Goal: Communication & Community: Answer question/provide support

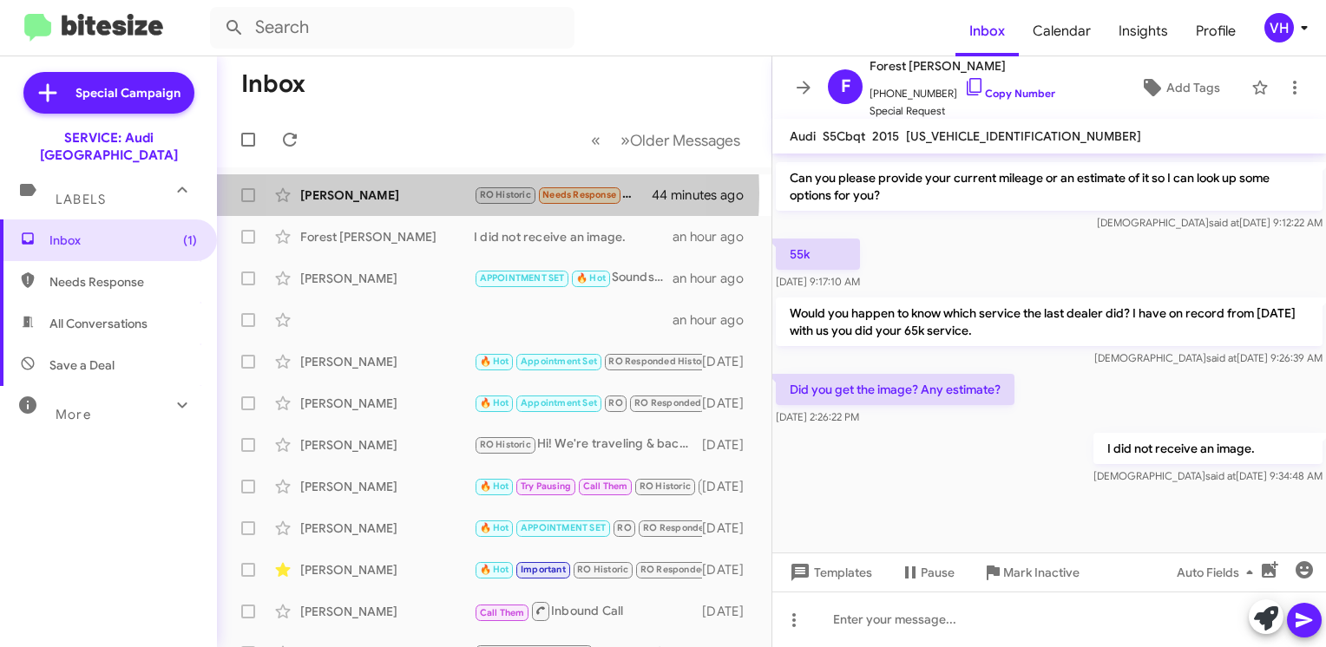
click at [402, 193] on div "[PERSON_NAME]" at bounding box center [387, 195] width 174 height 17
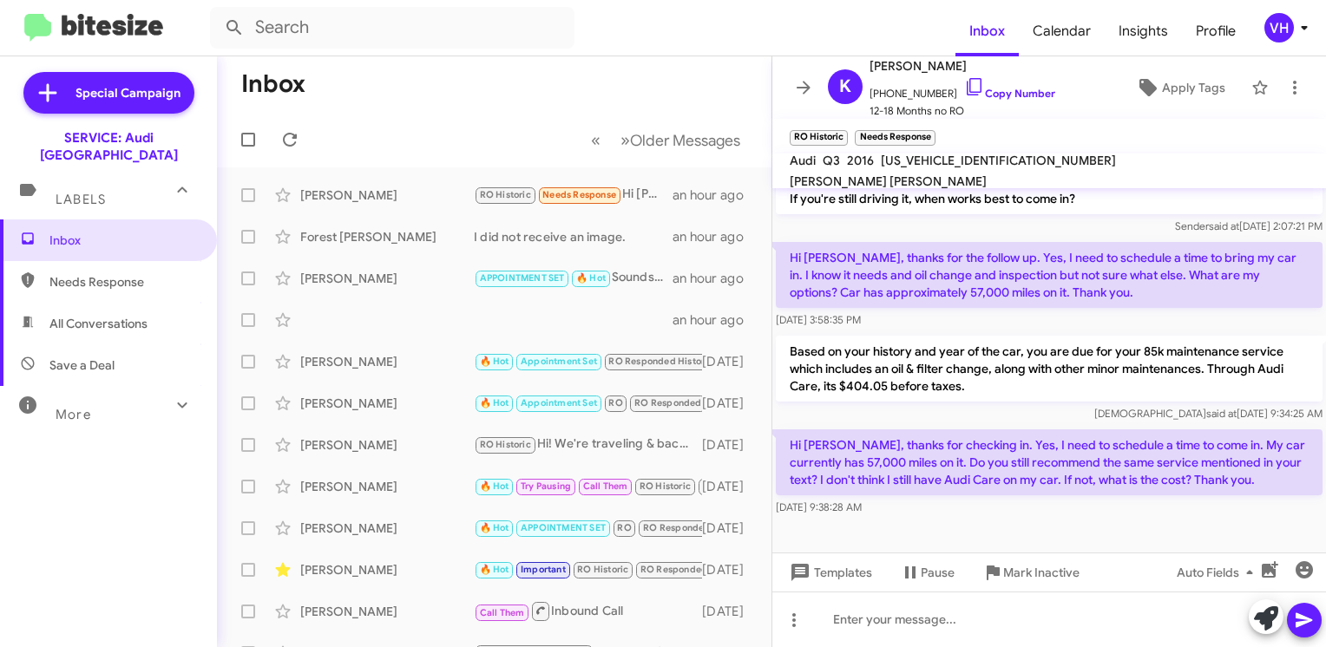
scroll to position [612, 0]
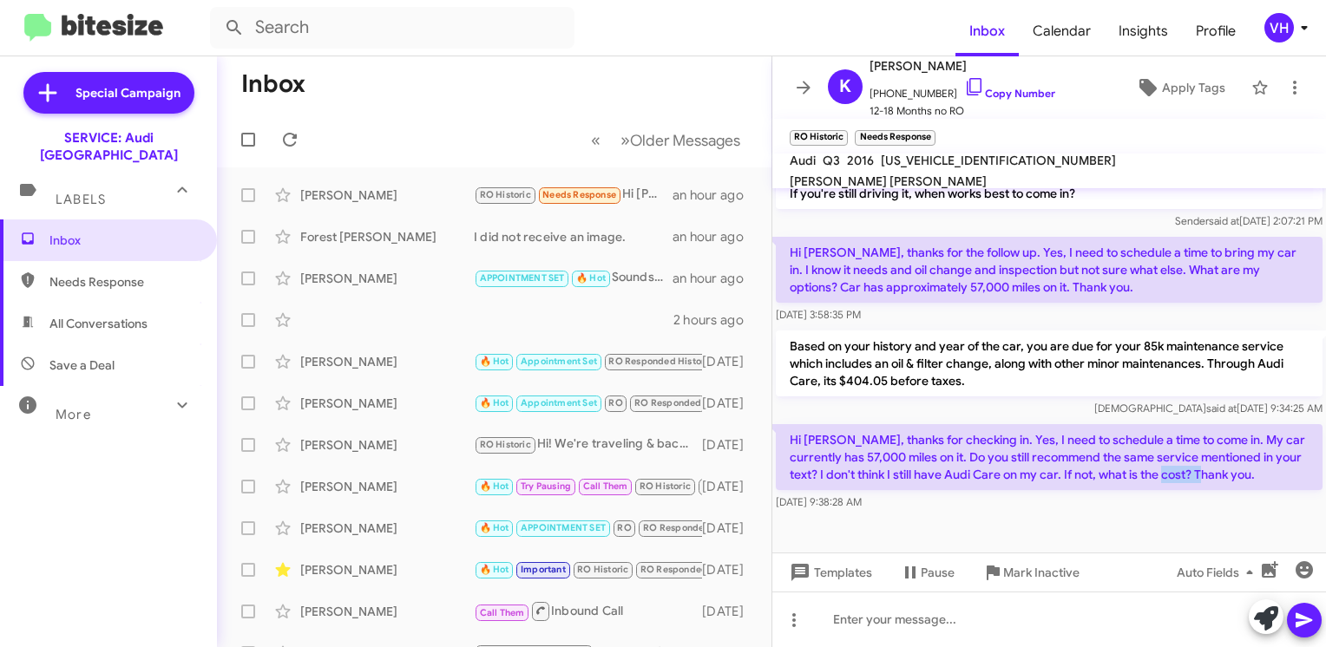
drag, startPoint x: 1230, startPoint y: 474, endPoint x: 1175, endPoint y: 483, distance: 56.4
click at [1175, 483] on p "Hi Alan, thanks for checking in. Yes, I need to schedule a time to come in. My …" at bounding box center [1049, 457] width 547 height 66
drag, startPoint x: 1175, startPoint y: 483, endPoint x: 1092, endPoint y: 457, distance: 86.4
click at [1092, 457] on p "Hi Alan, thanks for checking in. Yes, I need to schedule a time to come in. My …" at bounding box center [1049, 457] width 547 height 66
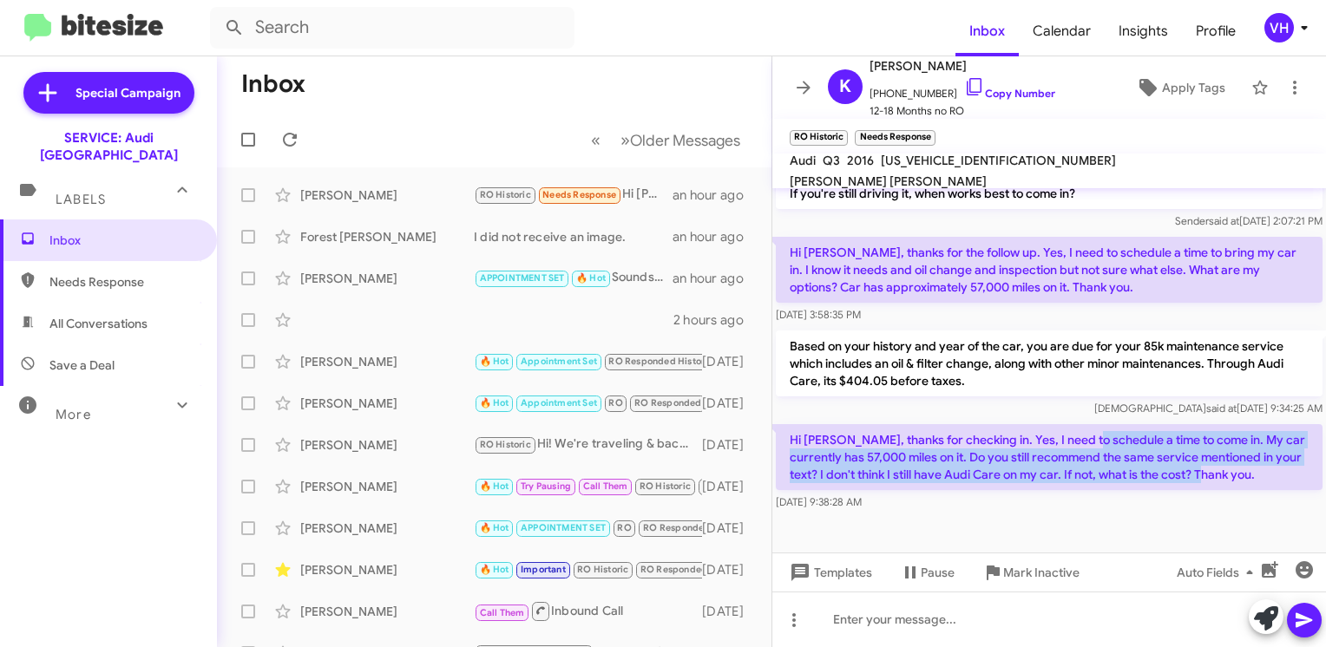
drag, startPoint x: 1084, startPoint y: 447, endPoint x: 1246, endPoint y: 481, distance: 165.8
click at [1246, 481] on p "Hi Alan, thanks for checking in. Yes, I need to schedule a time to come in. My …" at bounding box center [1049, 457] width 547 height 66
drag, startPoint x: 1246, startPoint y: 481, endPoint x: 1261, endPoint y: 474, distance: 16.3
click at [1261, 474] on p "Hi Alan, thanks for checking in. Yes, I need to schedule a time to come in. My …" at bounding box center [1049, 457] width 547 height 66
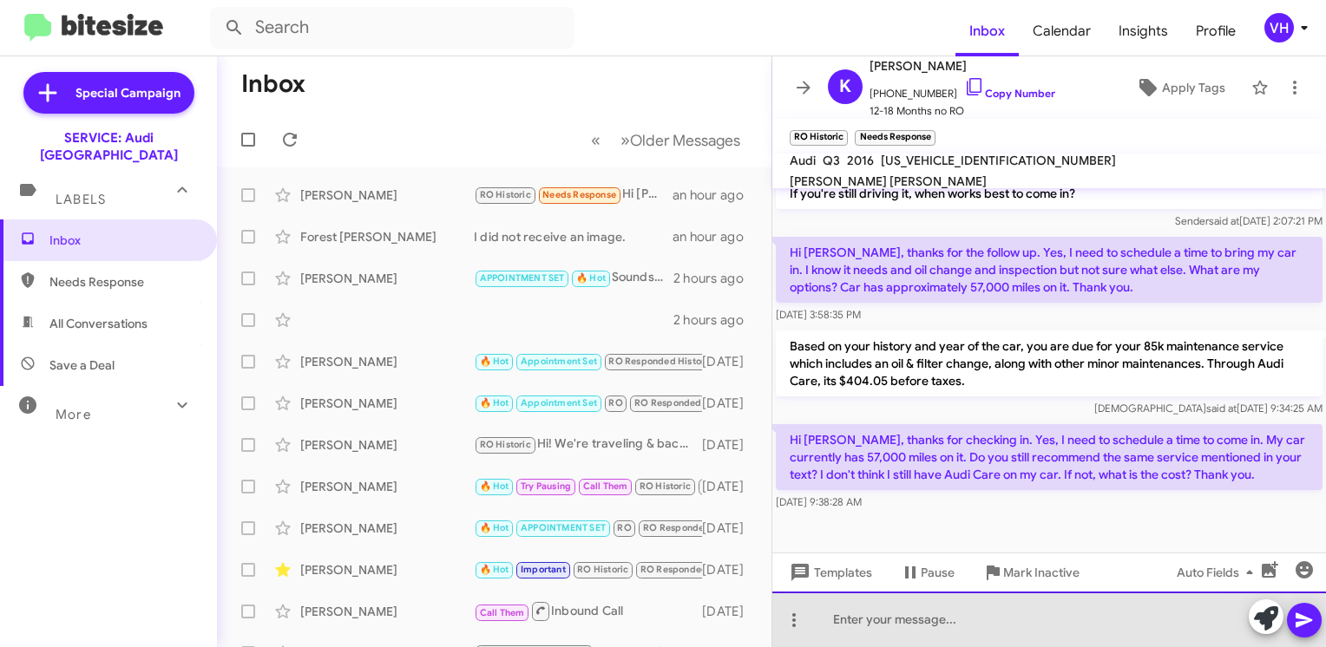
click at [943, 610] on div at bounding box center [1049, 620] width 554 height 56
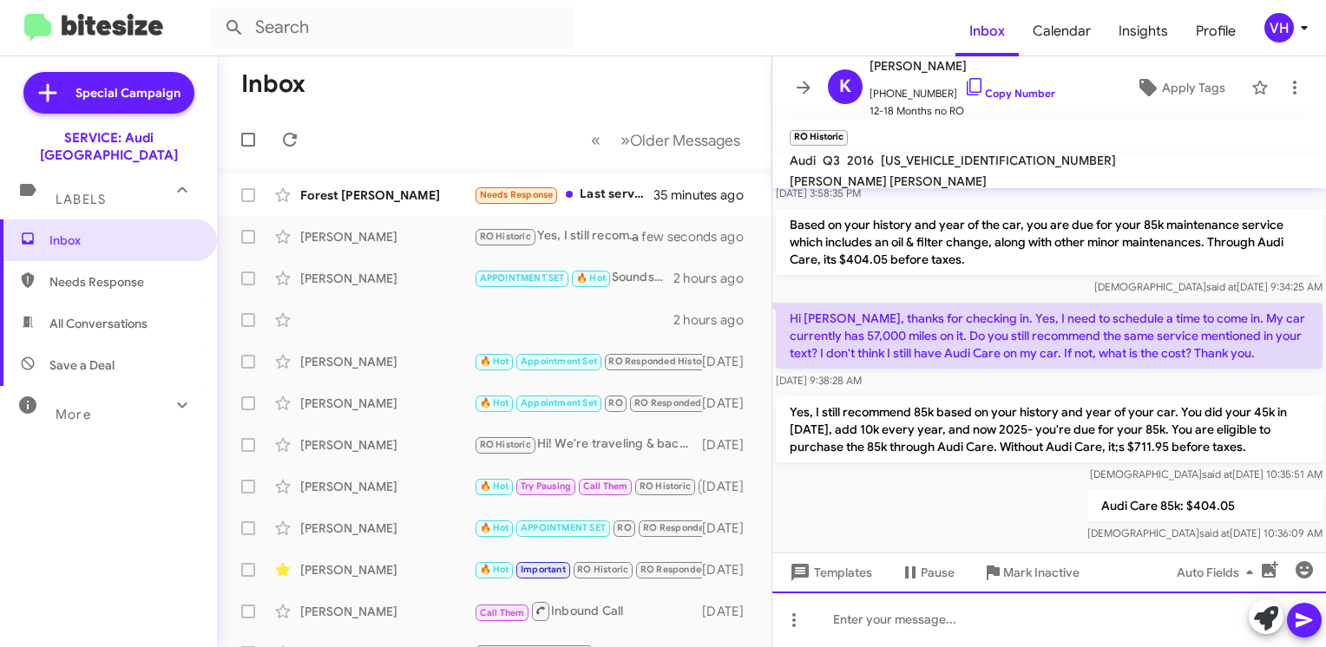
scroll to position [774, 0]
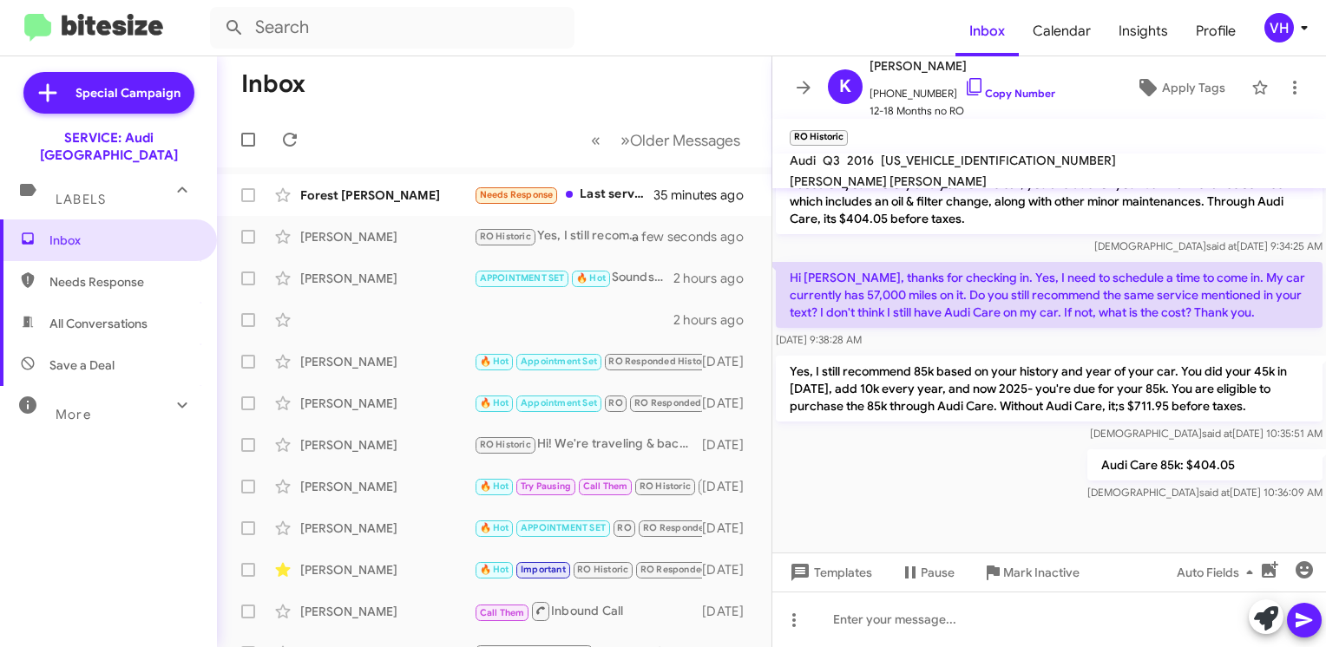
click at [380, 189] on div "Forest [PERSON_NAME]" at bounding box center [387, 195] width 174 height 17
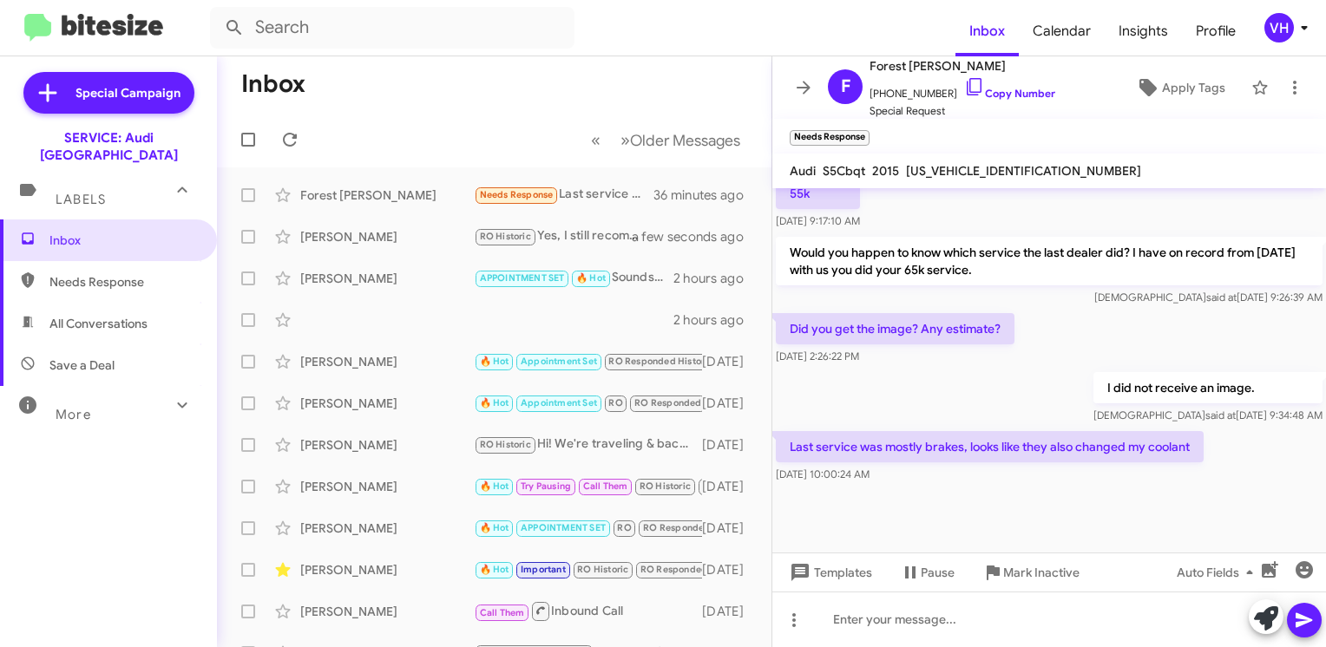
scroll to position [1414, 0]
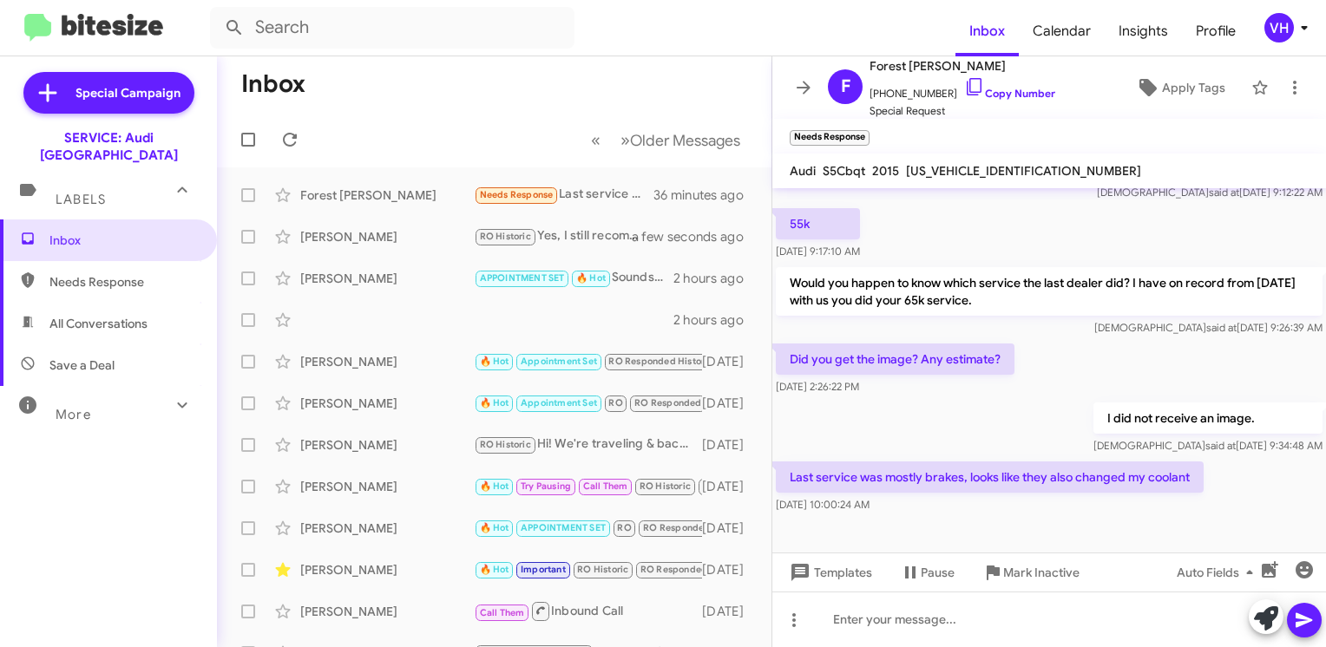
click at [1004, 167] on span "[US_VEHICLE_IDENTIFICATION_NUMBER]" at bounding box center [1023, 171] width 235 height 16
copy span "[US_VEHICLE_IDENTIFICATION_NUMBER]"
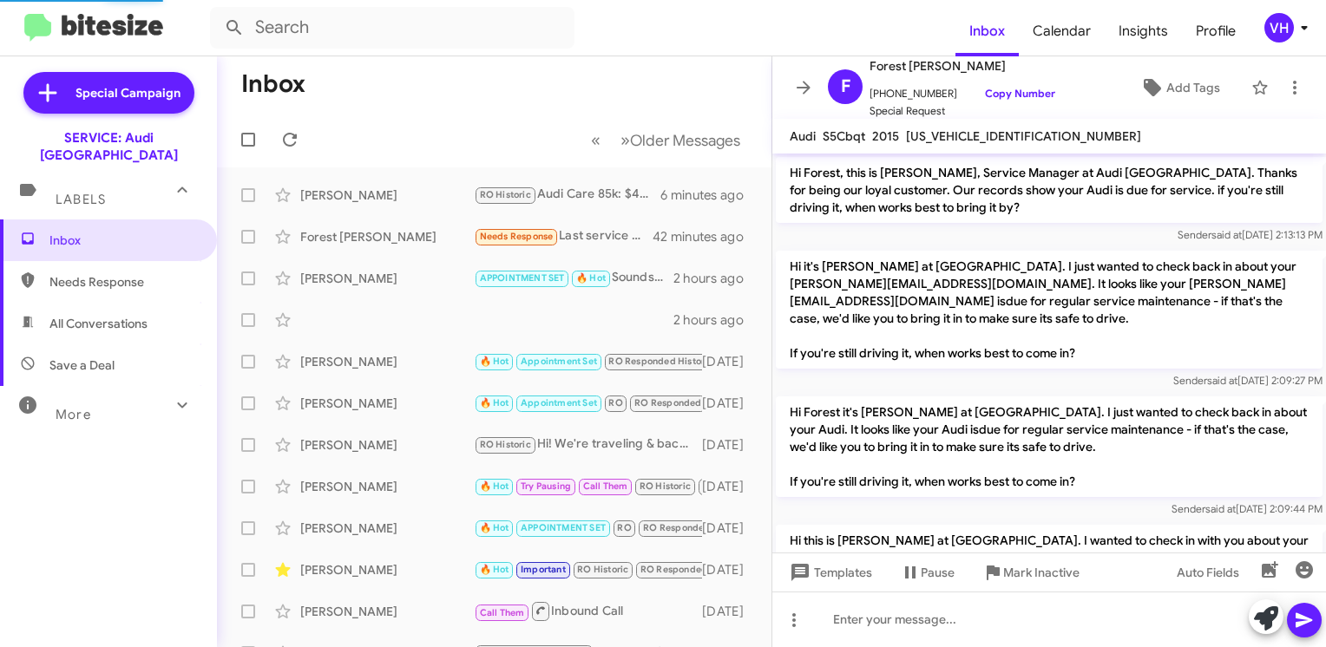
scroll to position [1412, 0]
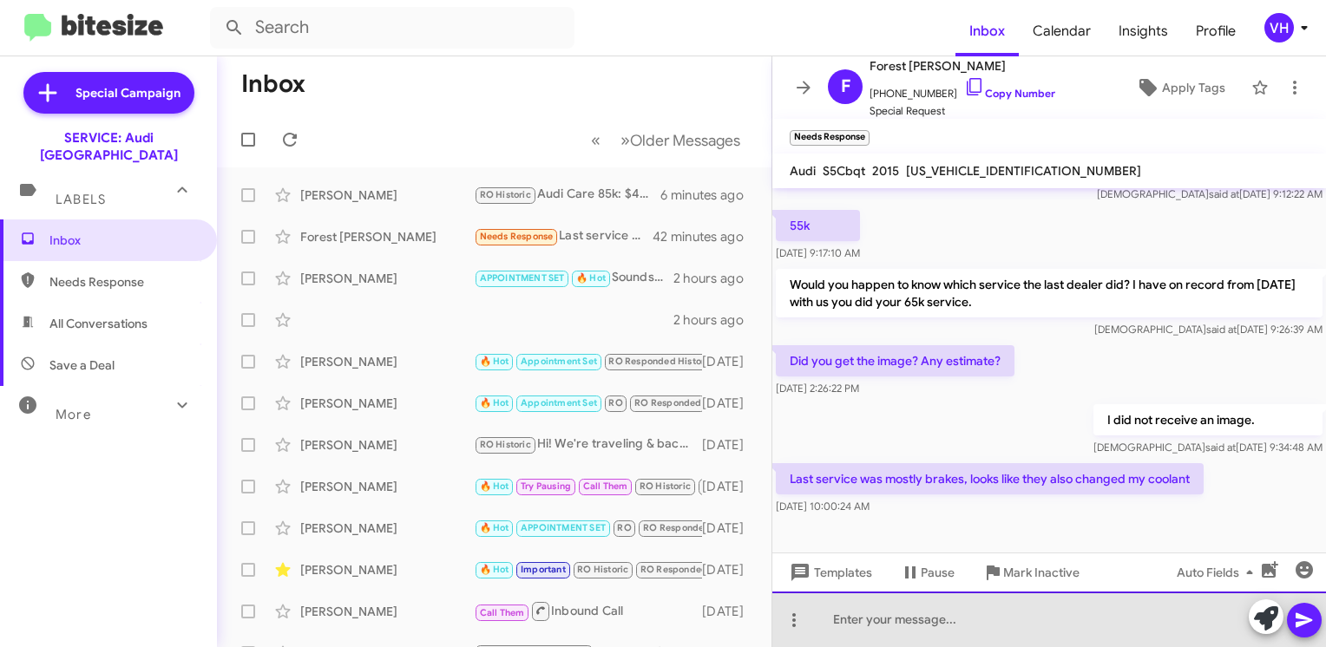
click at [1031, 626] on div at bounding box center [1049, 620] width 554 height 56
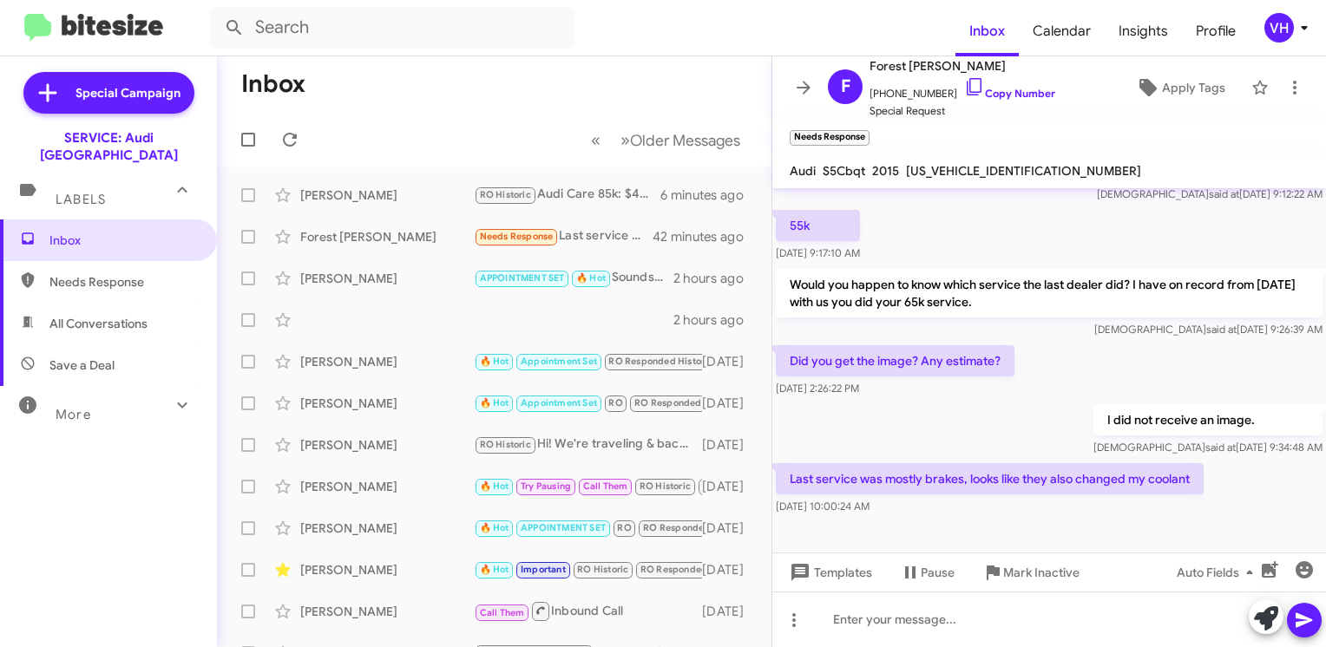
click at [951, 175] on span "[US_VEHICLE_IDENTIFICATION_NUMBER]" at bounding box center [1023, 171] width 235 height 16
copy span "[US_VEHICLE_IDENTIFICATION_NUMBER]"
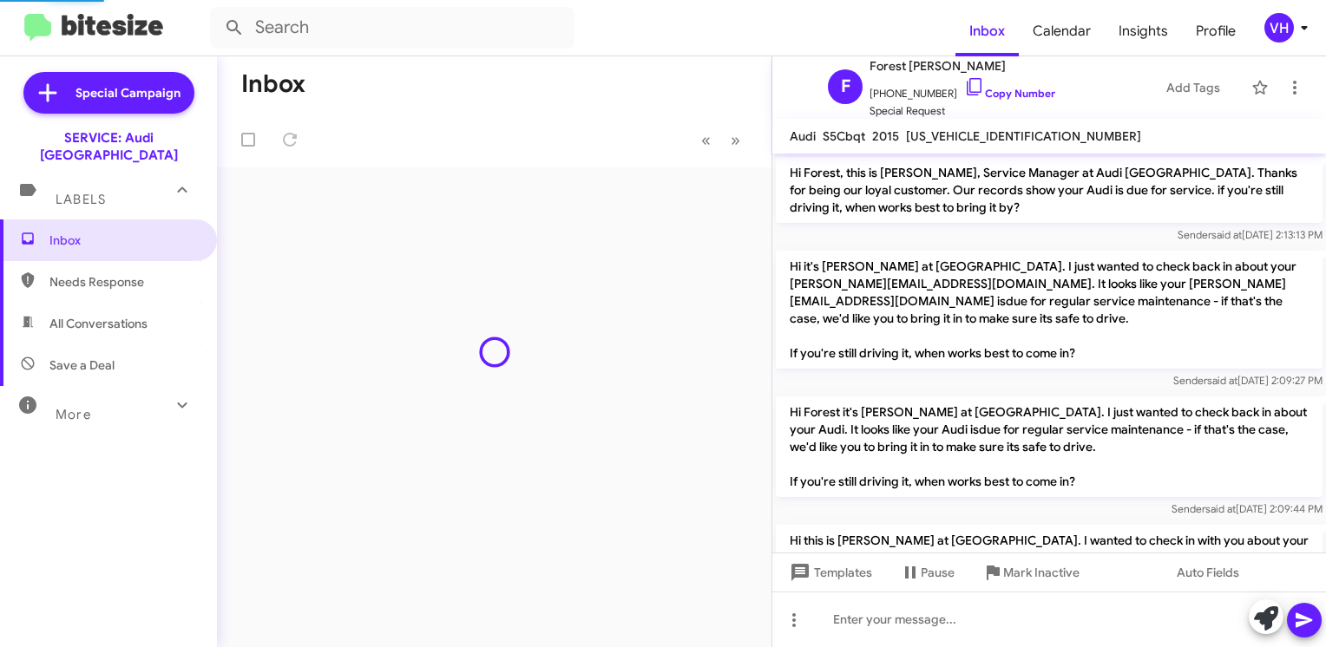
scroll to position [1412, 0]
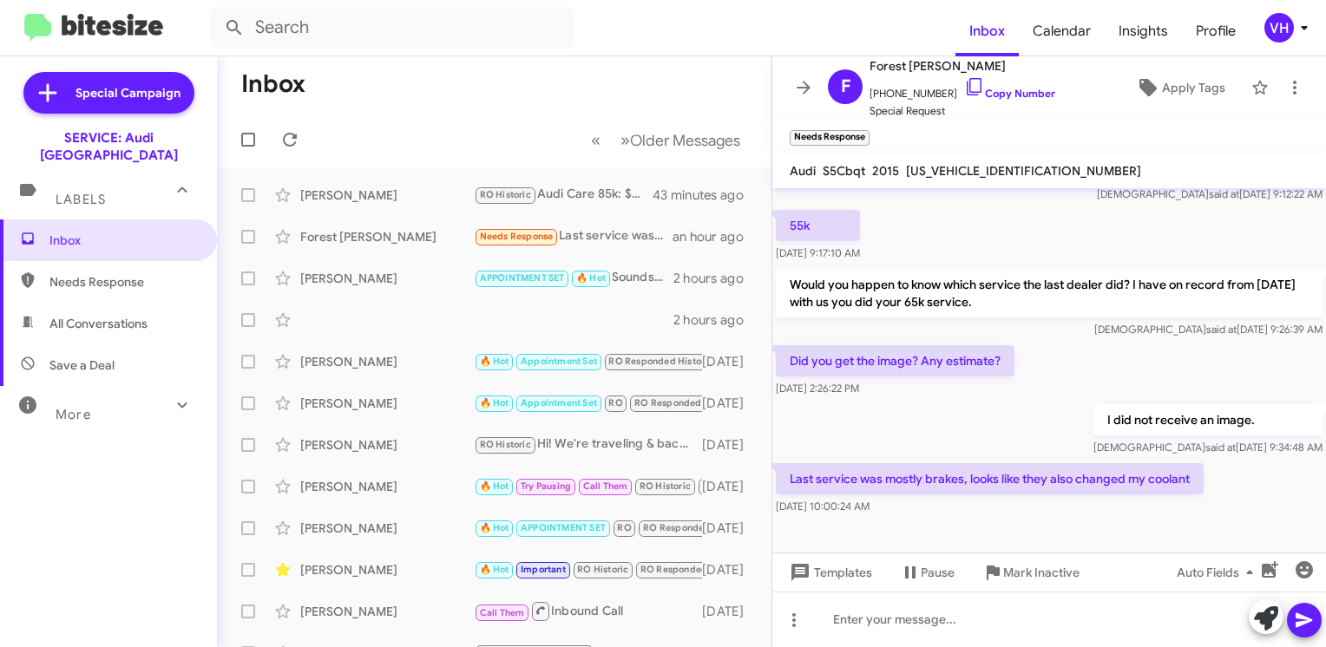
click at [951, 168] on span "[US_VEHICLE_IDENTIFICATION_NUMBER]" at bounding box center [1023, 171] width 235 height 16
copy span "[US_VEHICLE_IDENTIFICATION_NUMBER]"
click at [915, 440] on div "I did not receive an image. Veda said at Sep 29, 2025, 9:34:48 AM" at bounding box center [1049, 430] width 554 height 59
click at [961, 314] on p "Would you happen to know which service the last dealer did? I have on record fr…" at bounding box center [1049, 293] width 547 height 49
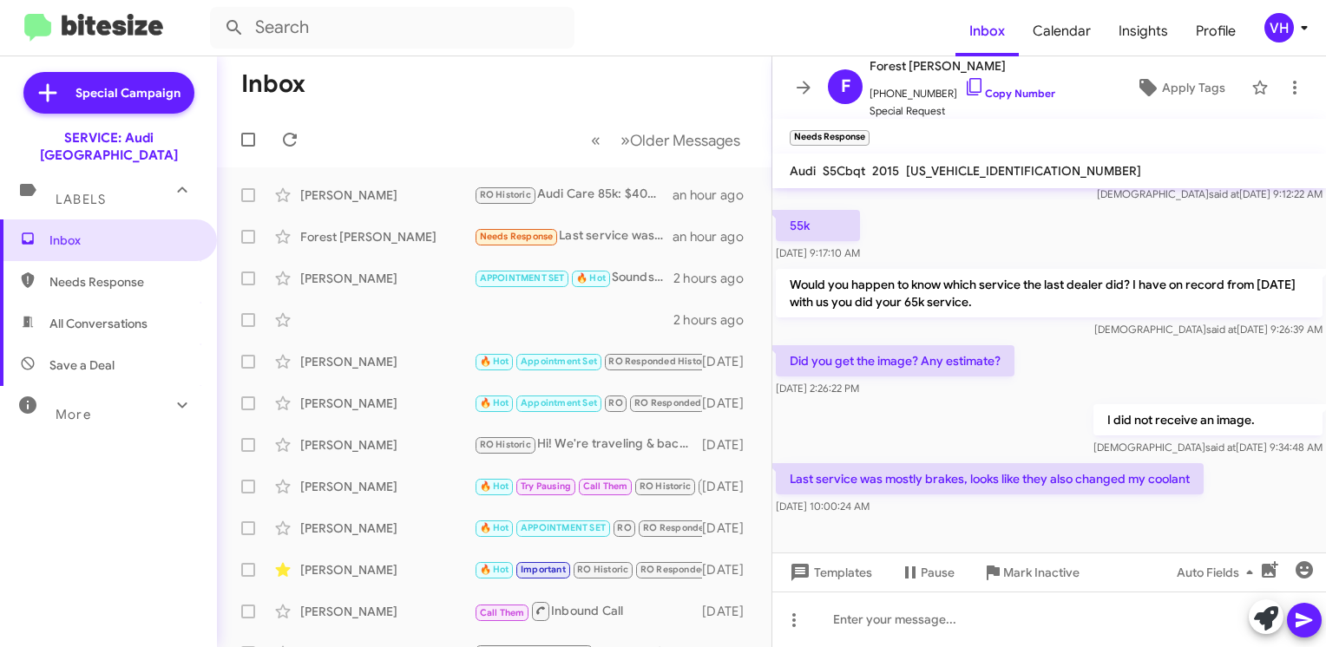
click at [981, 169] on span "[US_VEHICLE_IDENTIFICATION_NUMBER]" at bounding box center [1023, 171] width 235 height 16
copy span "[US_VEHICLE_IDENTIFICATION_NUMBER]"
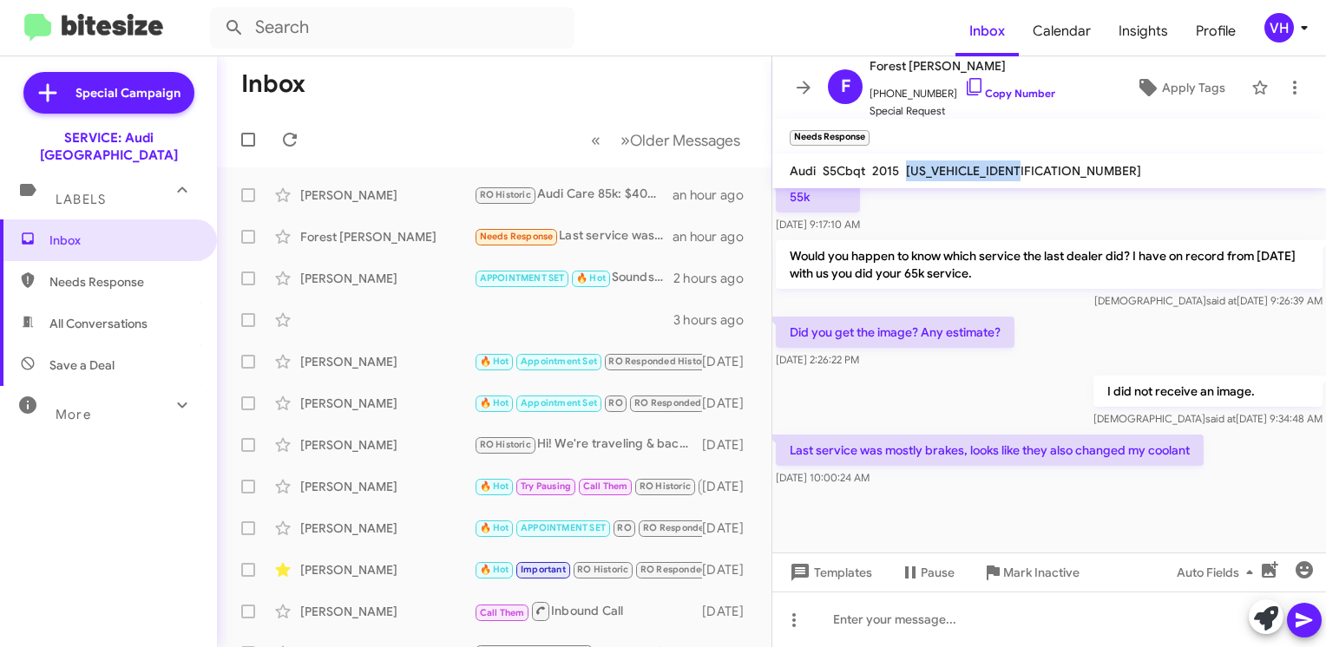
scroll to position [1447, 0]
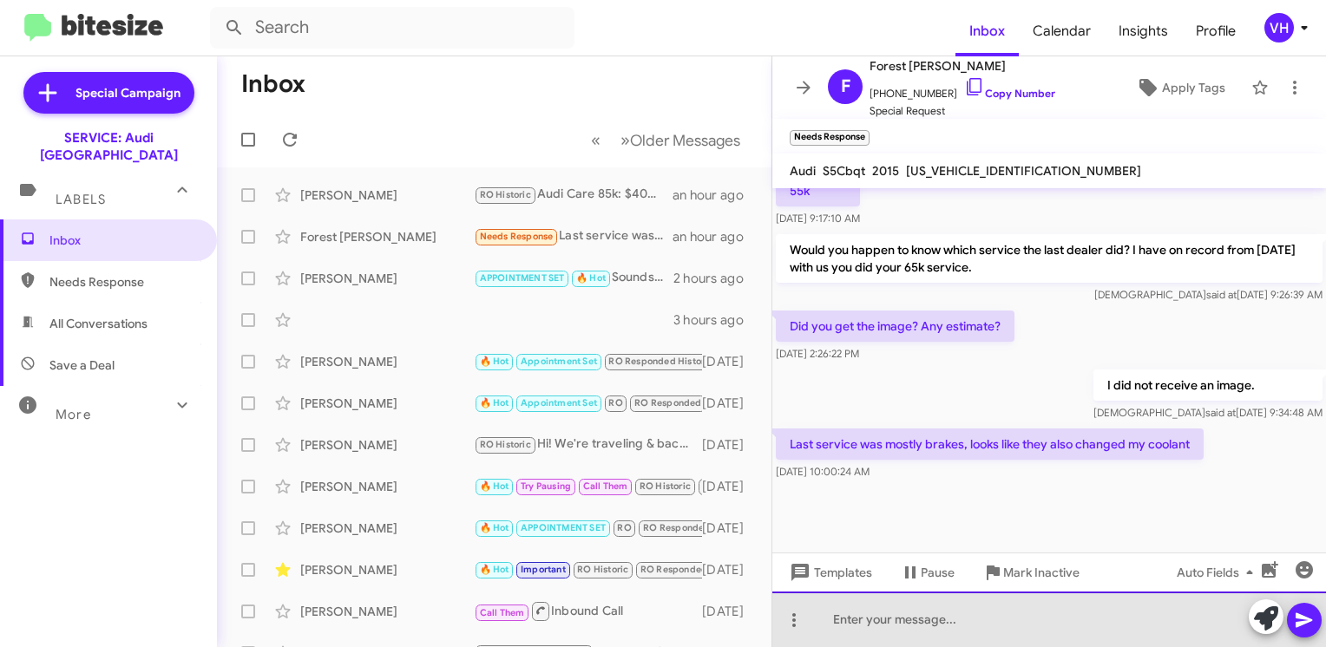
click at [958, 625] on div at bounding box center [1049, 620] width 554 height 56
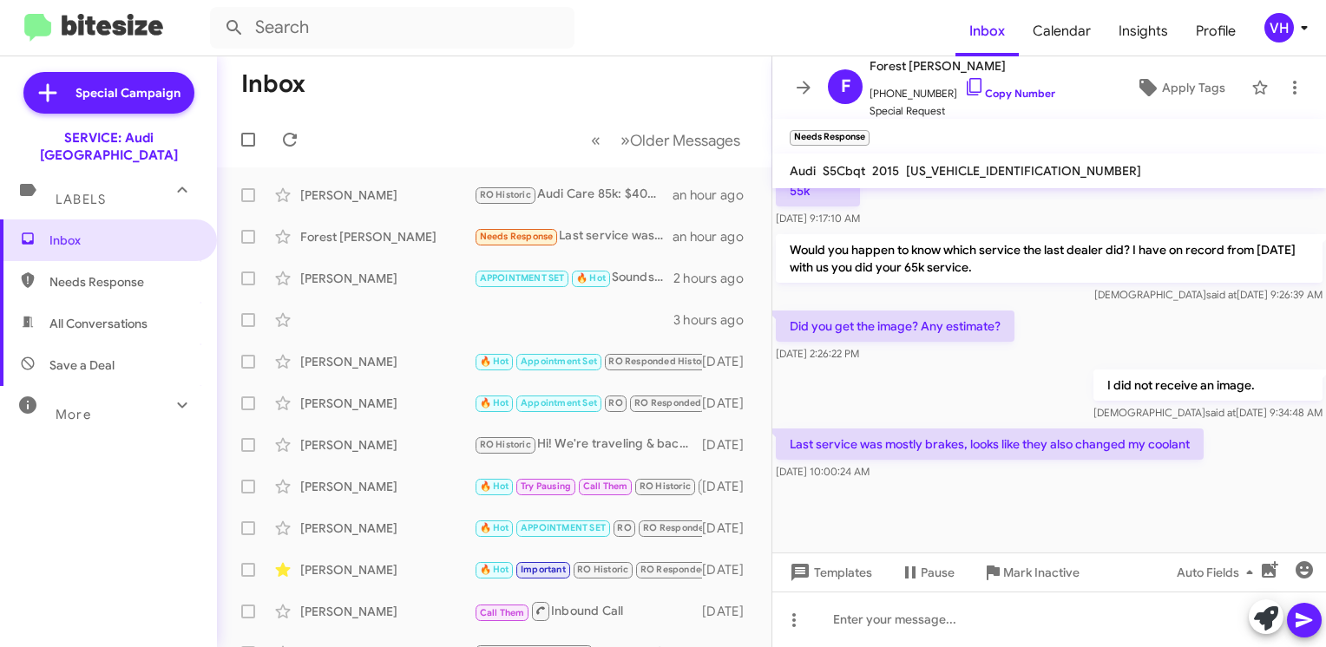
click at [378, 363] on div "[PERSON_NAME]" at bounding box center [387, 361] width 174 height 17
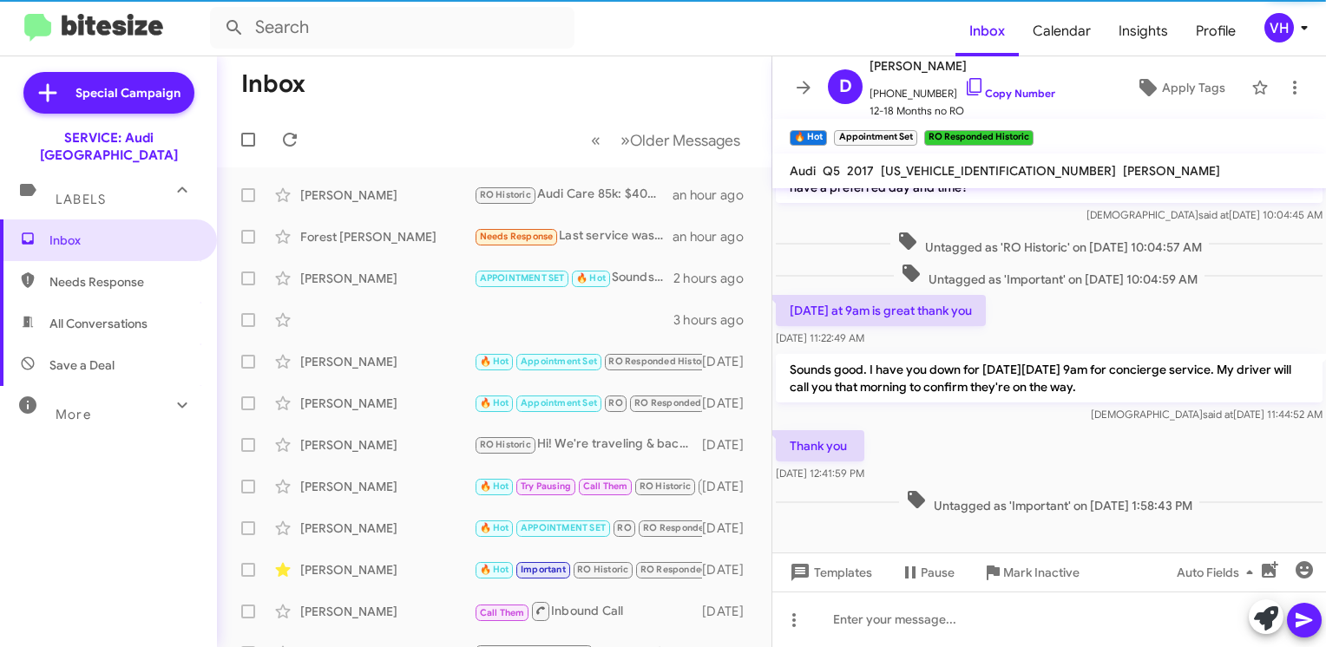
scroll to position [2353, 0]
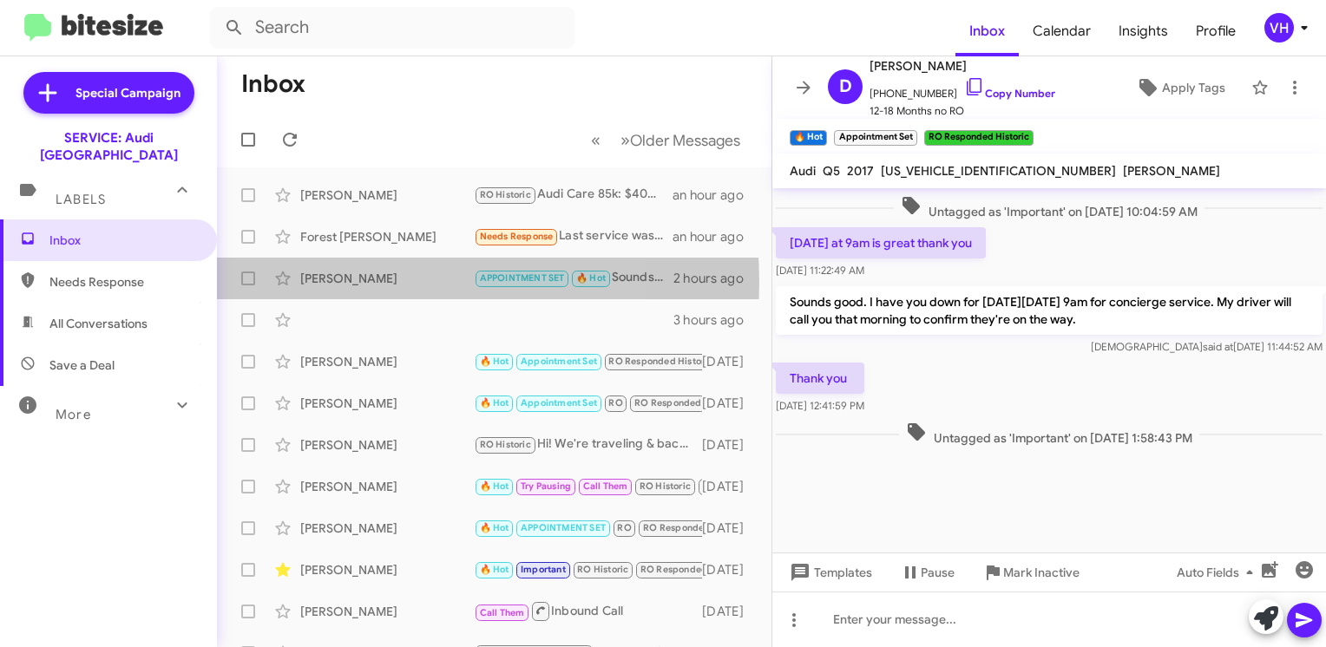
click at [371, 283] on div "[PERSON_NAME]" at bounding box center [387, 278] width 174 height 17
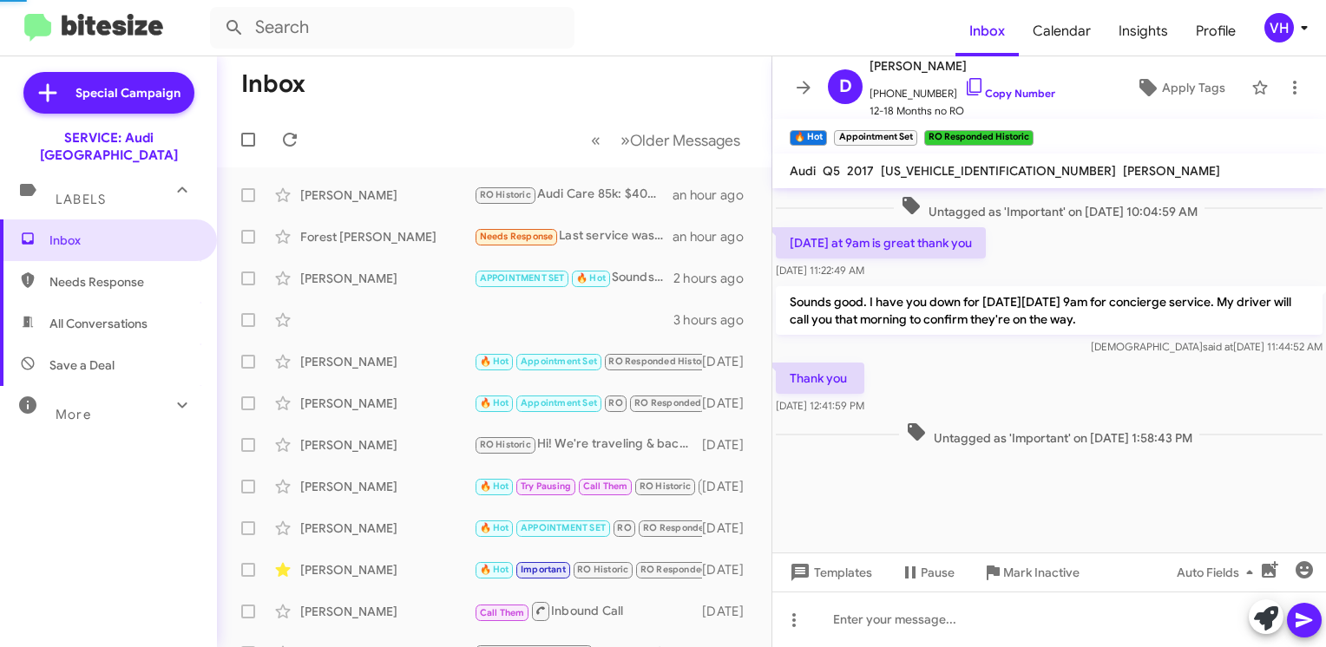
scroll to position [1020, 0]
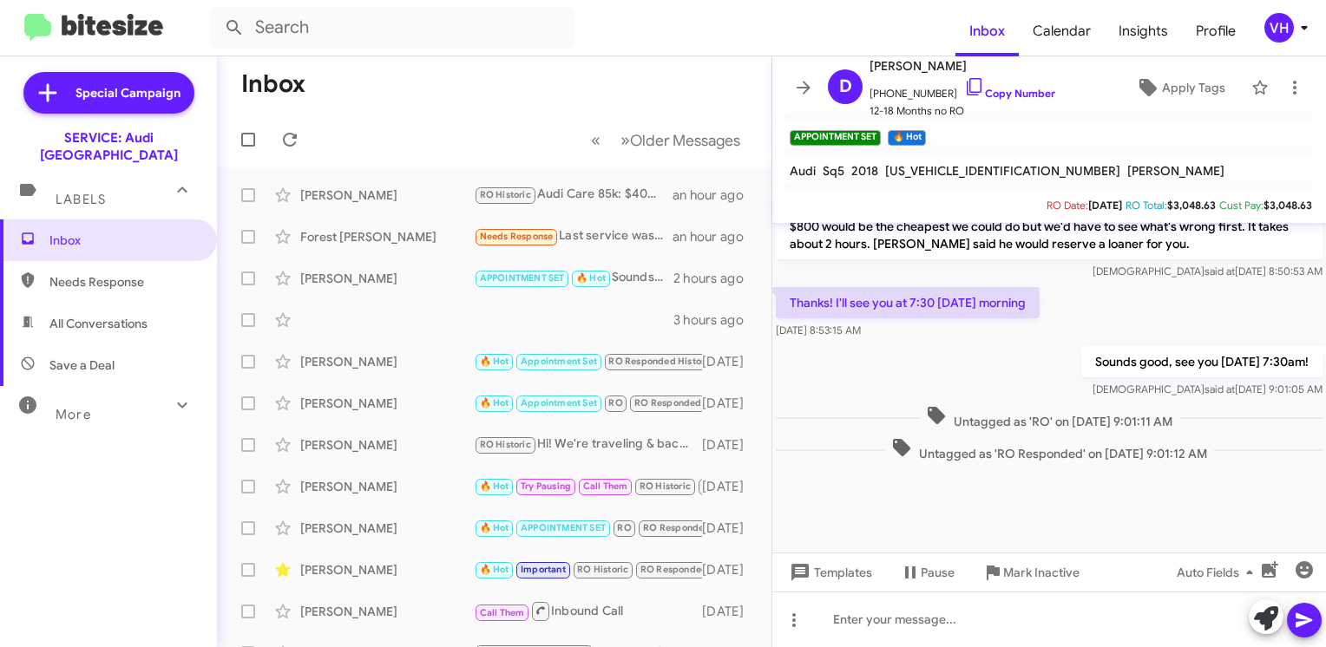
click at [392, 245] on div "Forest [PERSON_NAME]" at bounding box center [387, 236] width 174 height 17
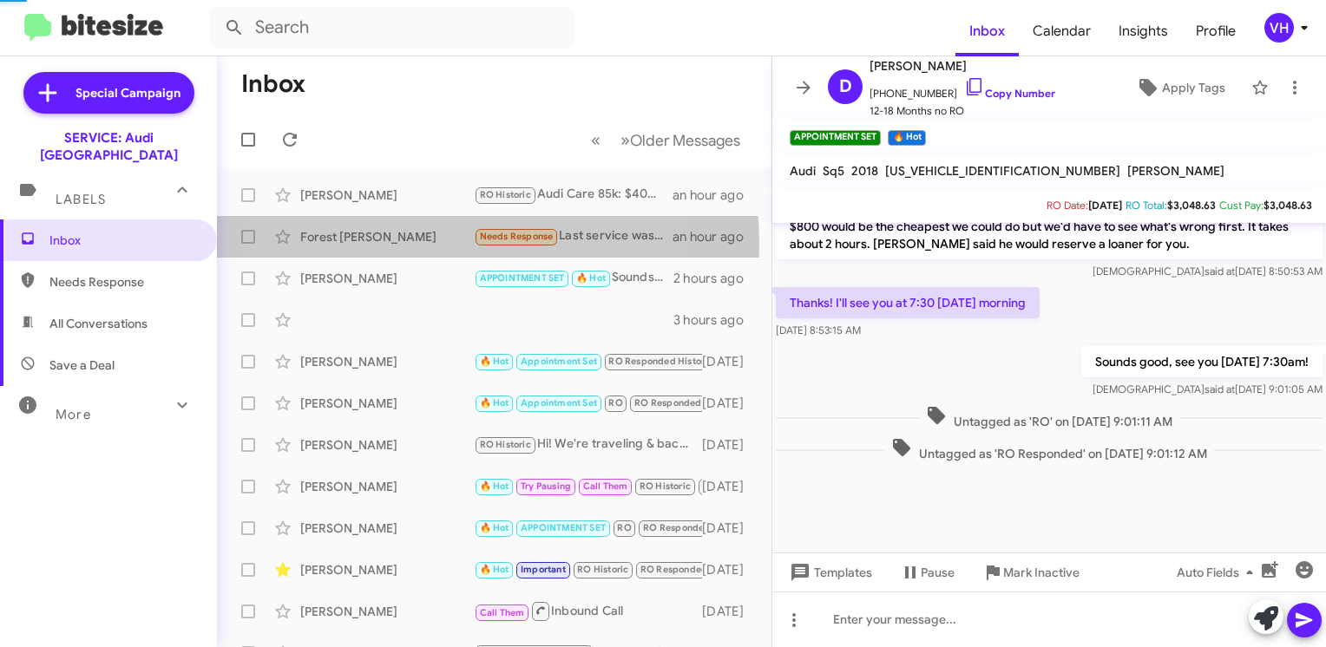
scroll to position [1447, 0]
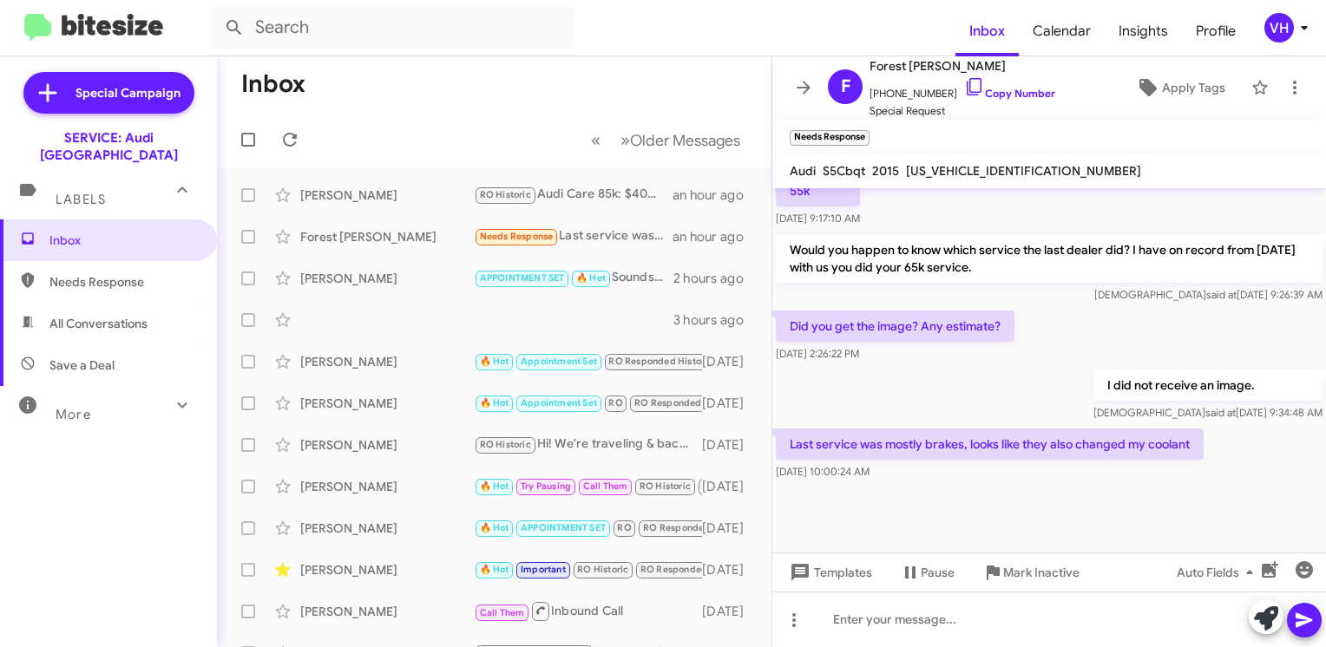
click at [407, 193] on div "[PERSON_NAME]" at bounding box center [387, 195] width 174 height 17
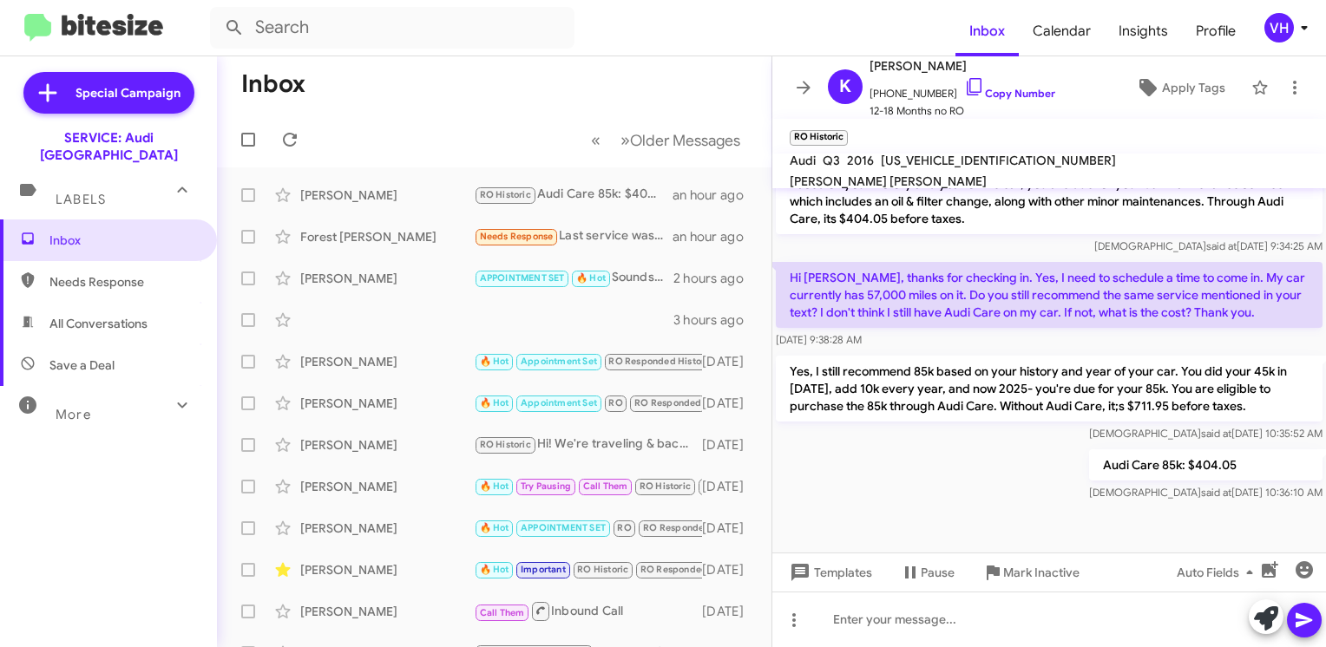
scroll to position [687, 0]
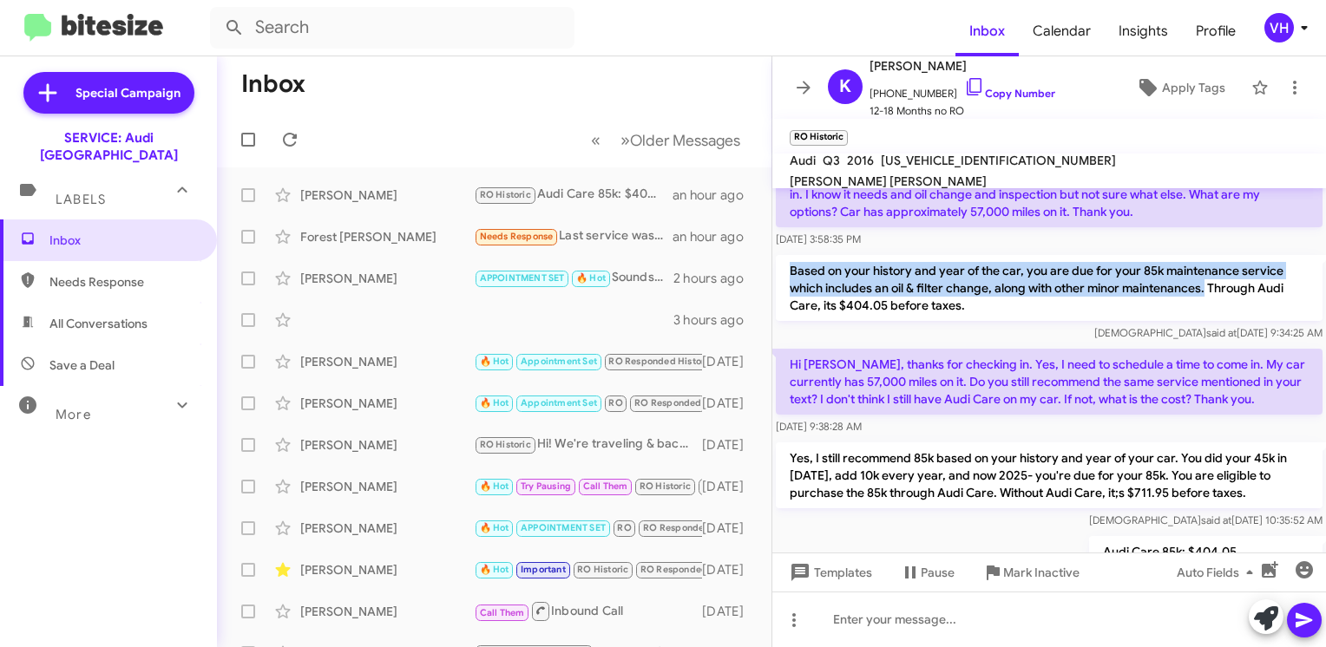
drag, startPoint x: 1207, startPoint y: 288, endPoint x: 791, endPoint y: 265, distance: 416.3
click at [791, 265] on p "Based on your history and year of the car, you are due for your 85k maintenance…" at bounding box center [1049, 288] width 547 height 66
drag, startPoint x: 791, startPoint y: 265, endPoint x: 843, endPoint y: 266, distance: 52.1
copy p "Based on your history and year of the car, you are due for your 85k maintenance…"
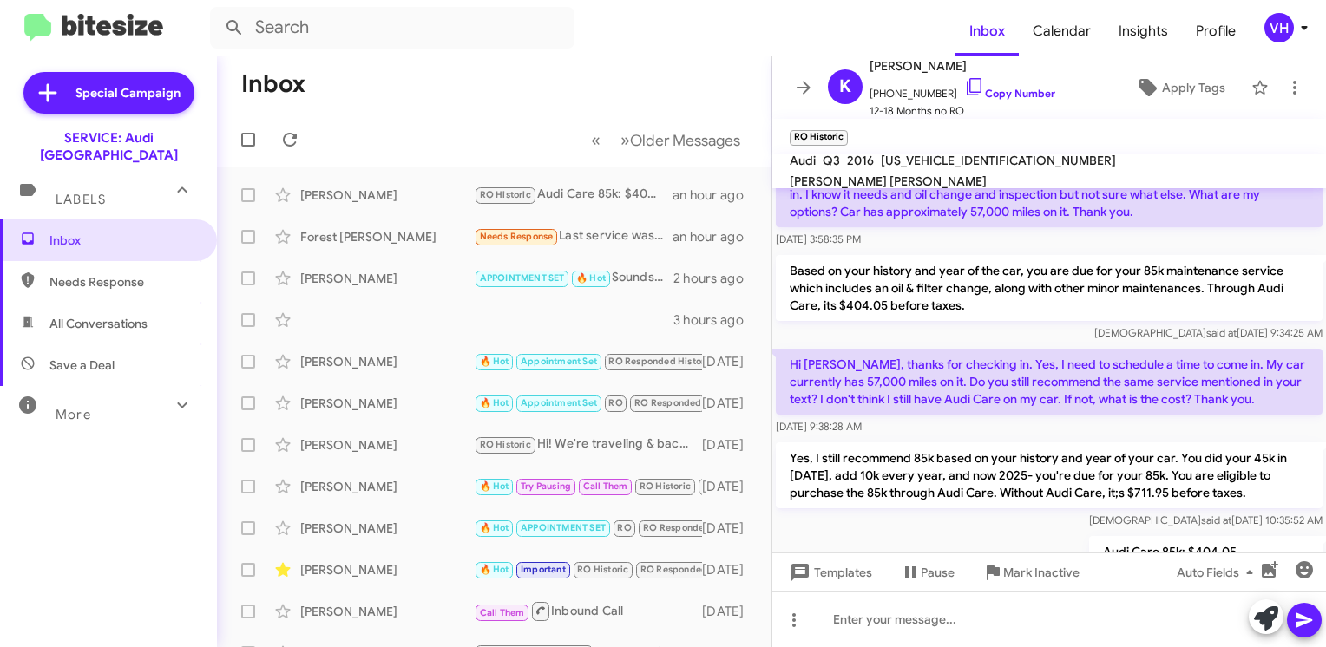
click at [400, 200] on div "[PERSON_NAME]" at bounding box center [387, 195] width 174 height 17
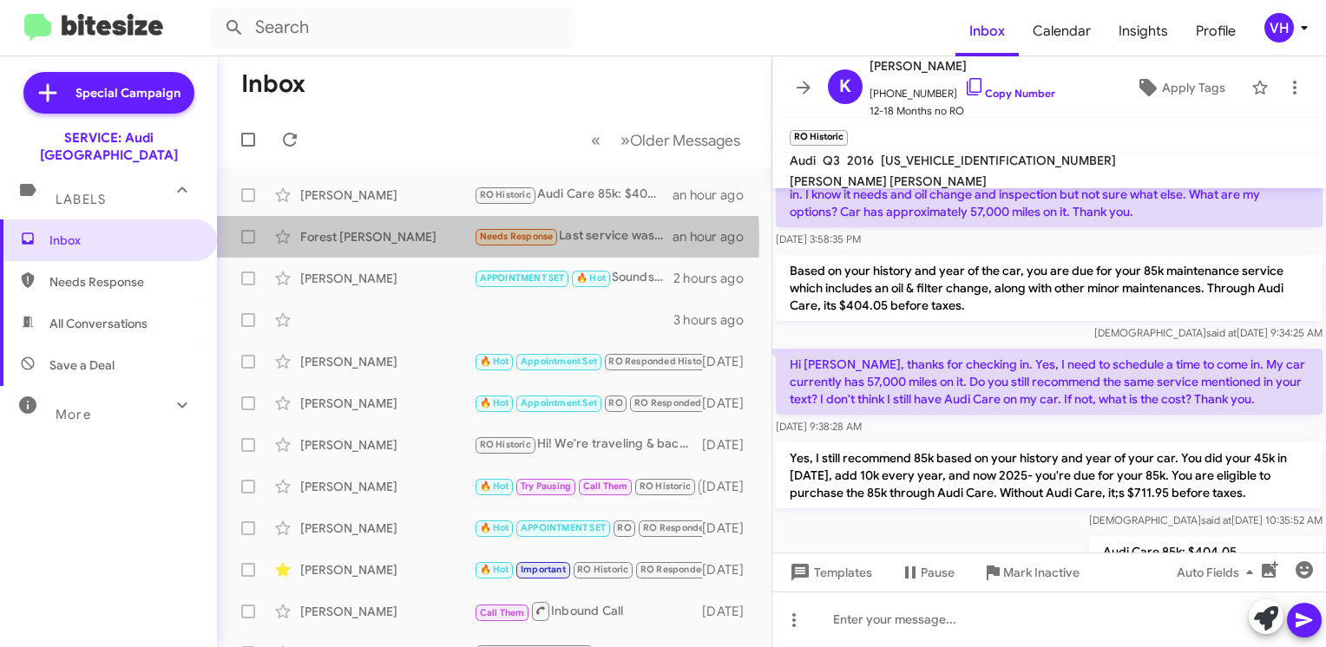
click at [390, 239] on div "Forest [PERSON_NAME]" at bounding box center [387, 236] width 174 height 17
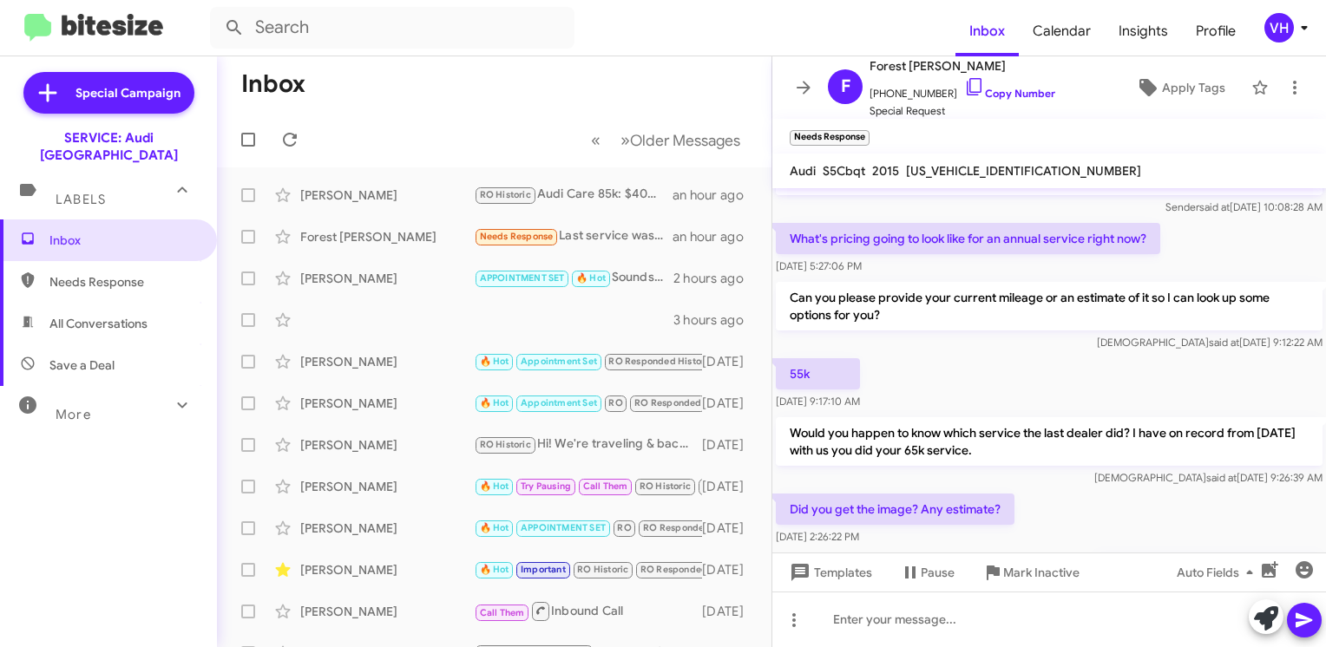
scroll to position [1447, 0]
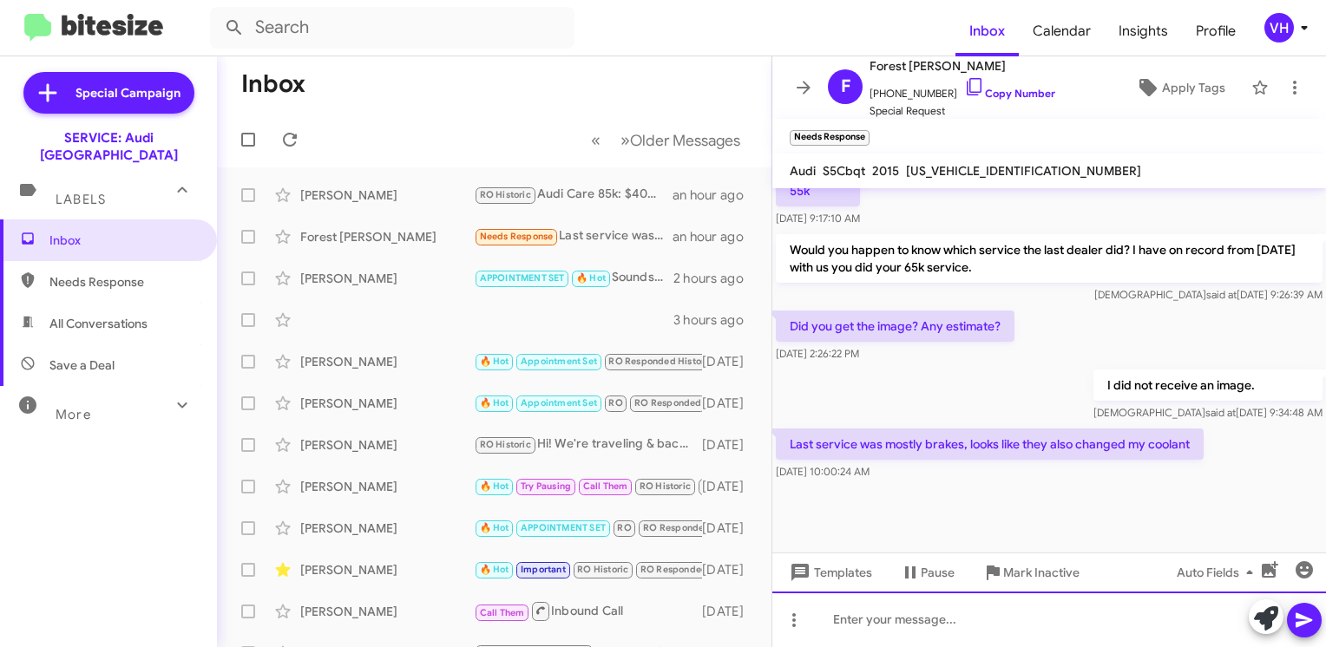
click at [890, 621] on div at bounding box center [1049, 620] width 554 height 56
paste div
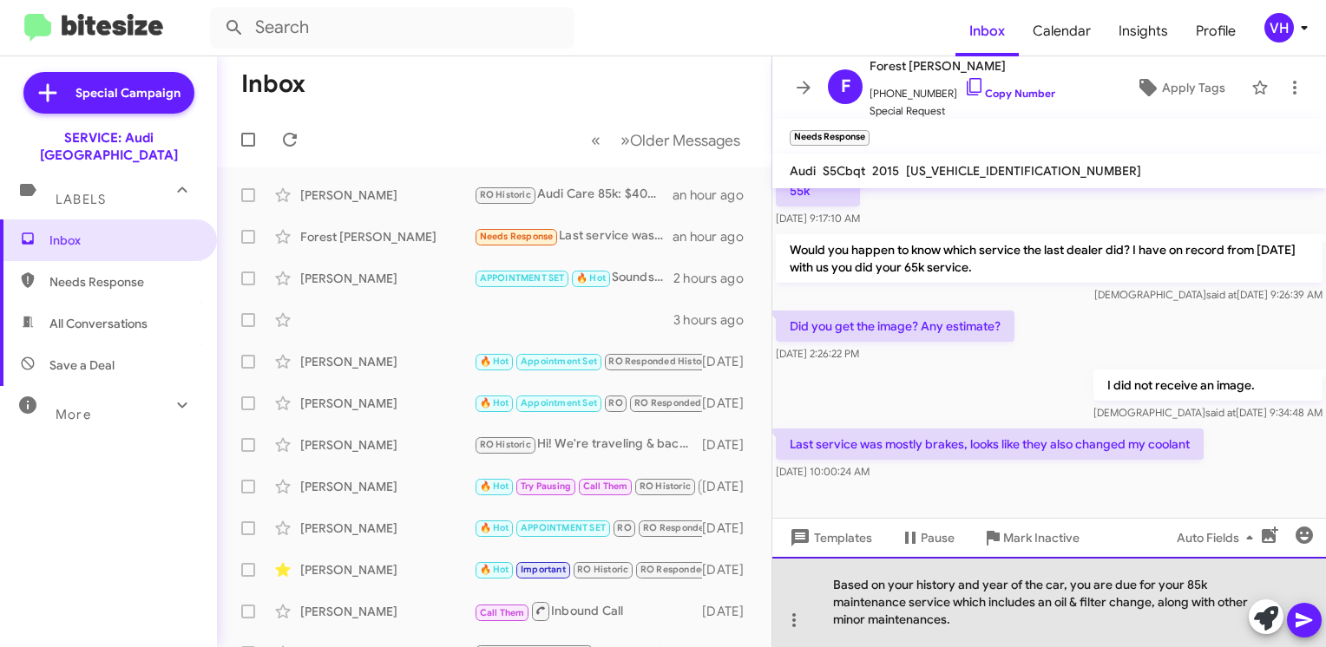
click at [1197, 585] on div "Based on your history and year of the car, you are due for your 85k maintenance…" at bounding box center [1049, 602] width 554 height 90
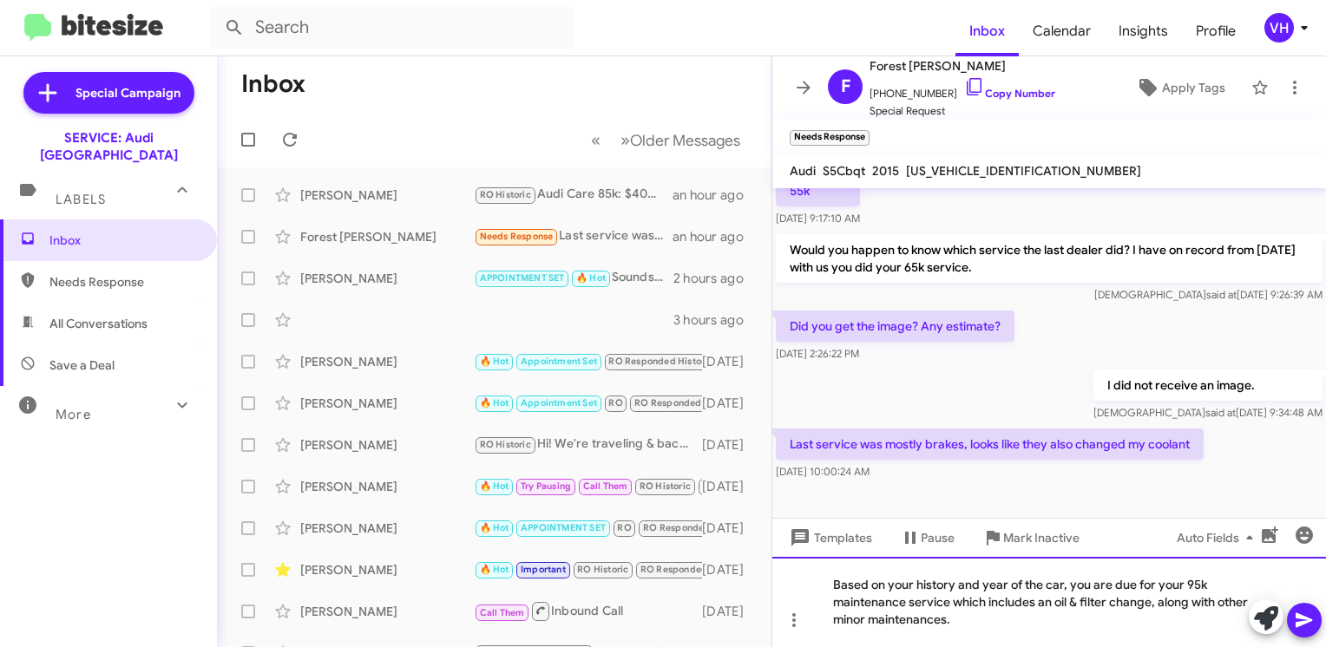
click at [879, 620] on div "Based on your history and year of the car, you are due for your 95k maintenance…" at bounding box center [1049, 602] width 554 height 90
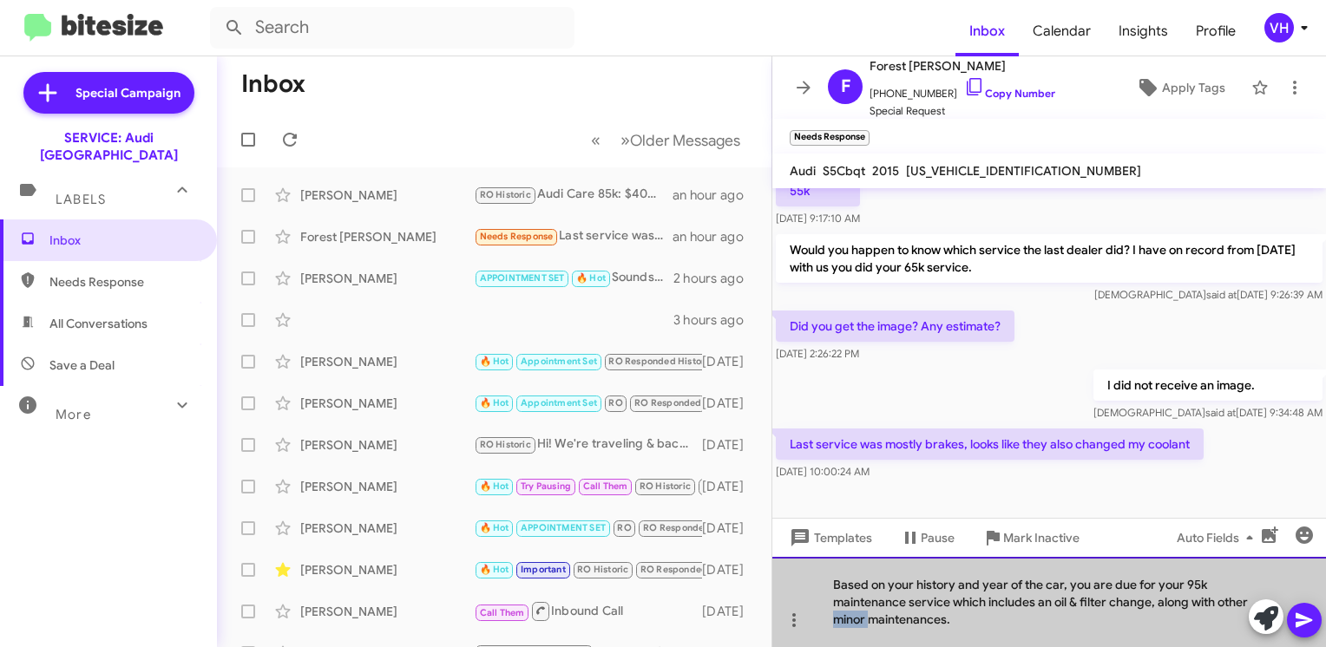
click at [879, 620] on div "Based on your history and year of the car, you are due for your 95k maintenance…" at bounding box center [1049, 602] width 554 height 90
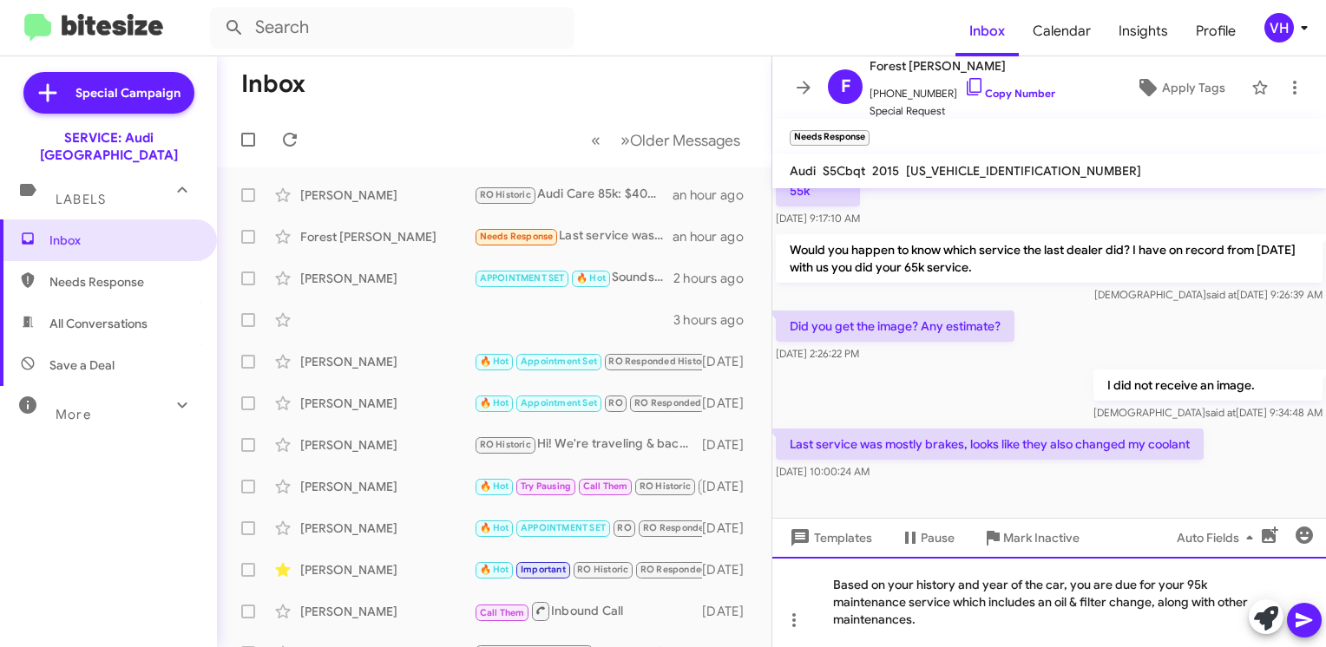
click at [943, 617] on div "Based on your history and year of the car, you are due for your 95k maintenance…" at bounding box center [1049, 602] width 554 height 90
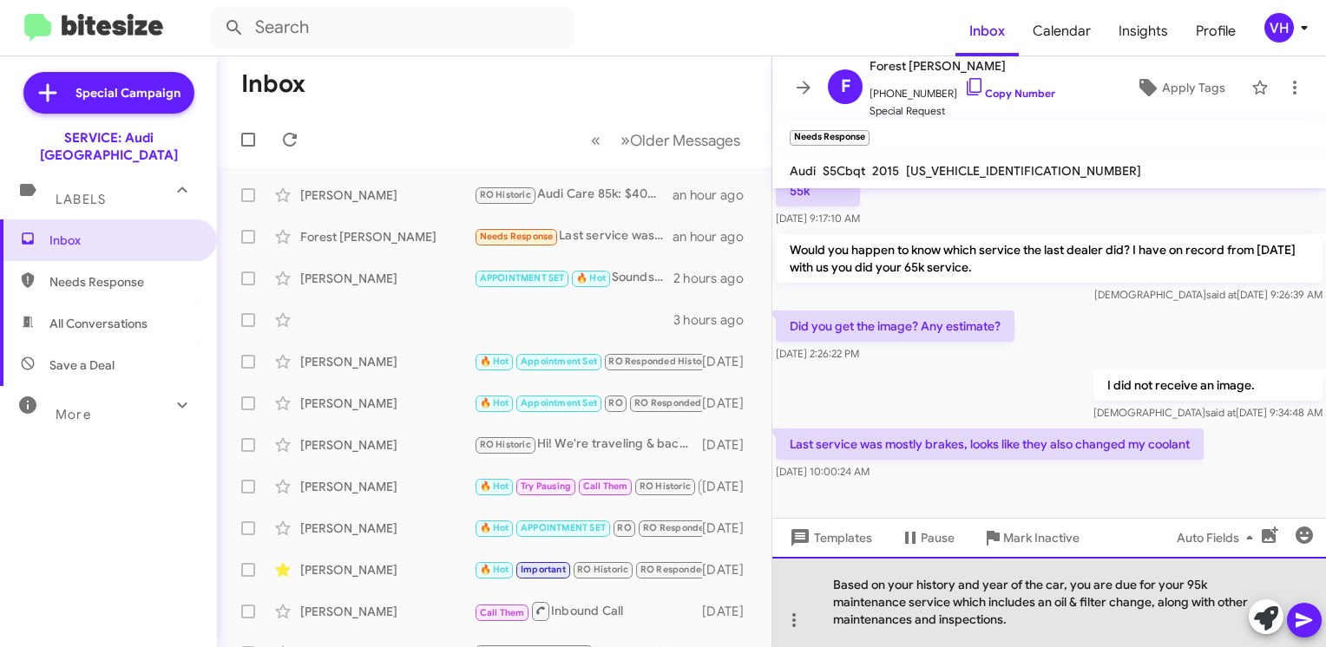
click at [1096, 626] on div "Based on your history and year of the car, you are due for your 95k maintenance…" at bounding box center [1049, 602] width 554 height 90
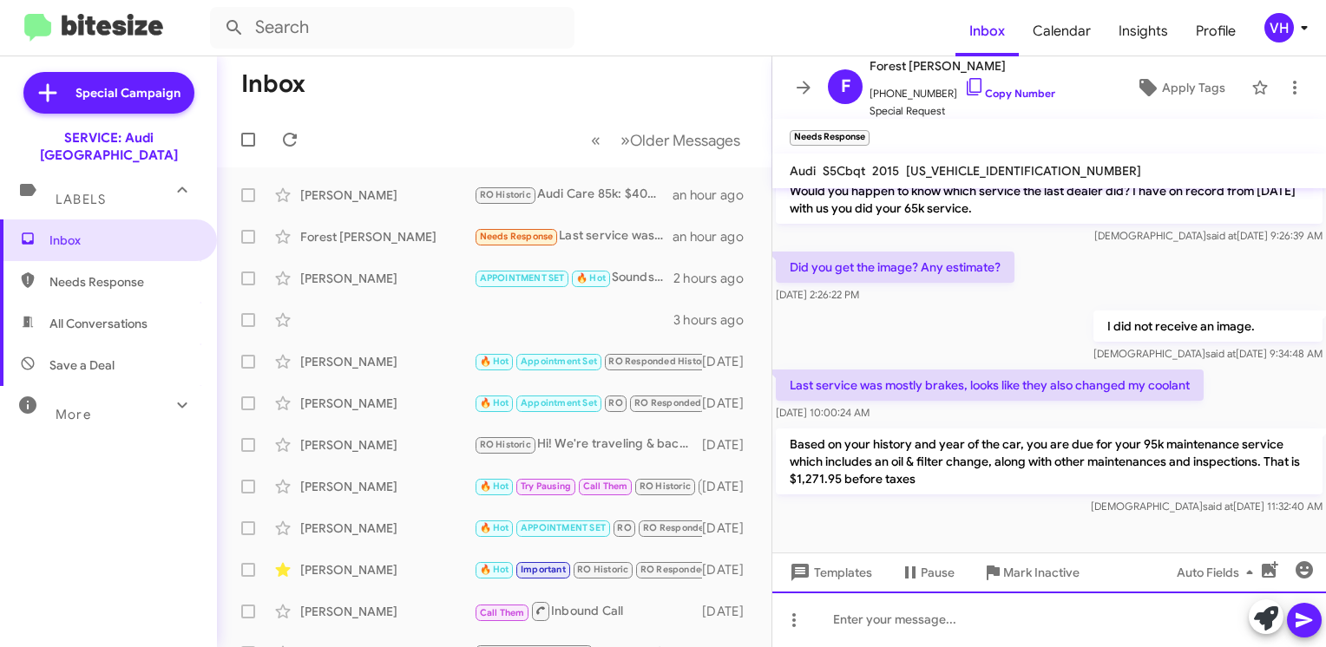
scroll to position [1545, 0]
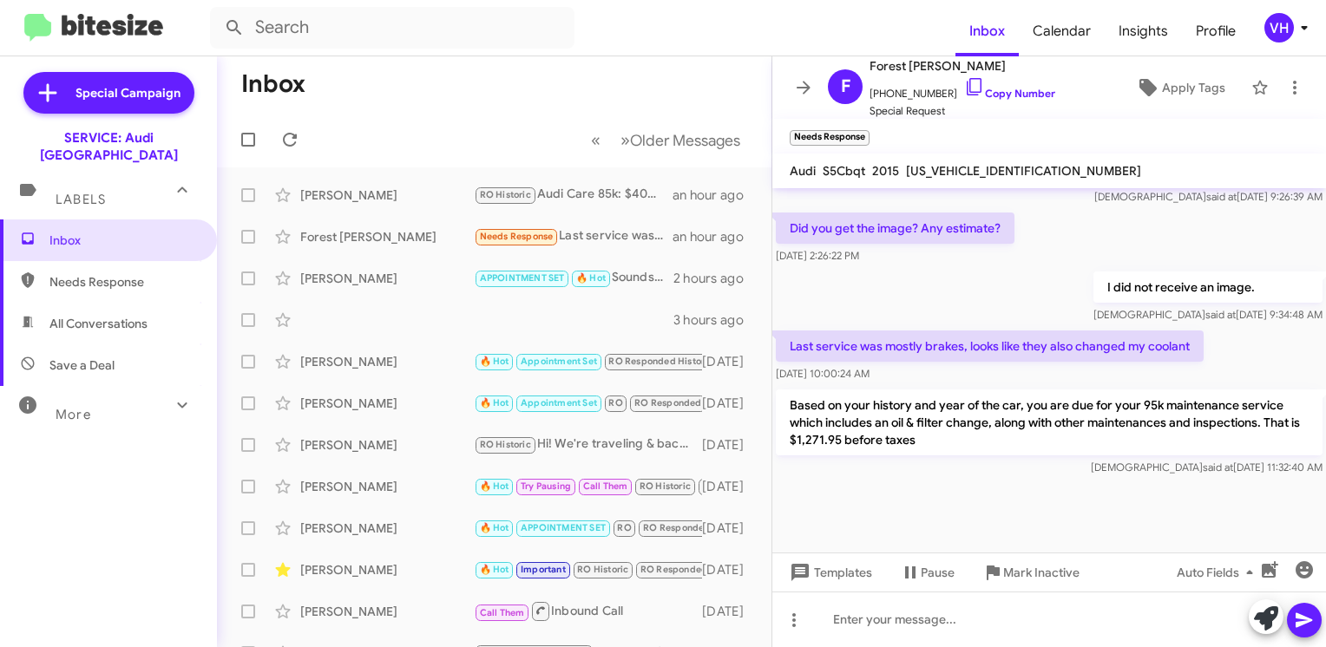
click at [867, 130] on span "×" at bounding box center [865, 129] width 10 height 21
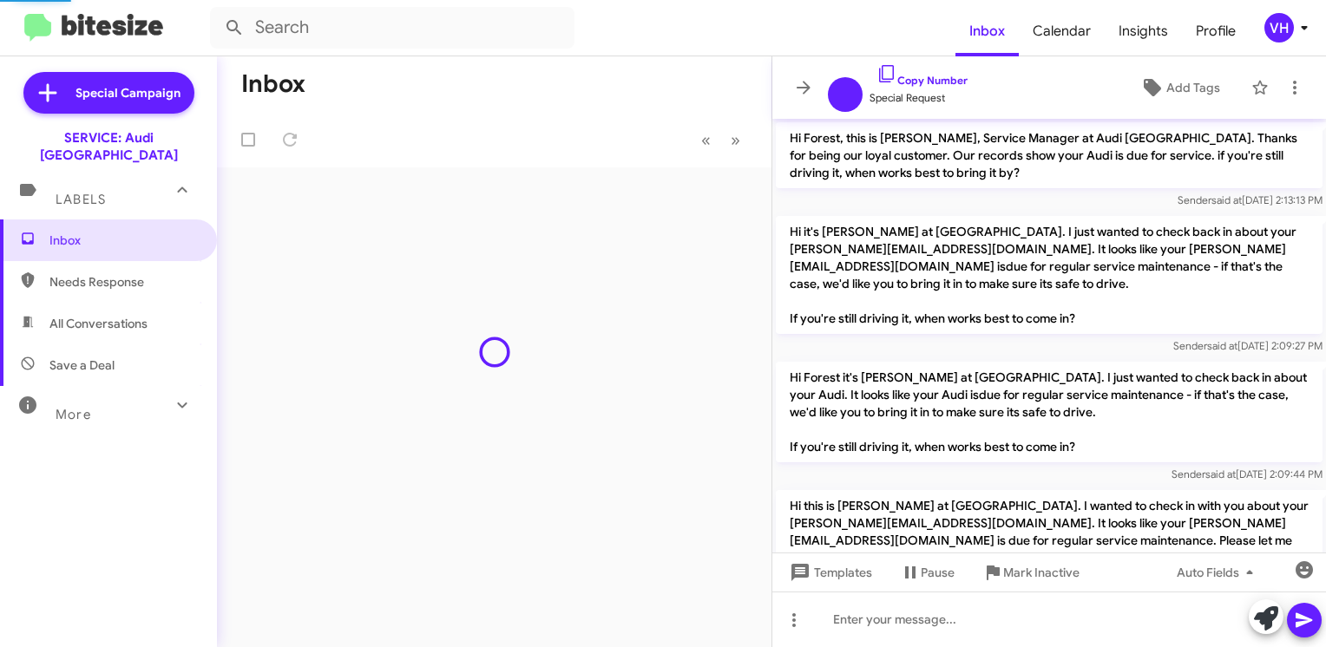
scroll to position [1475, 0]
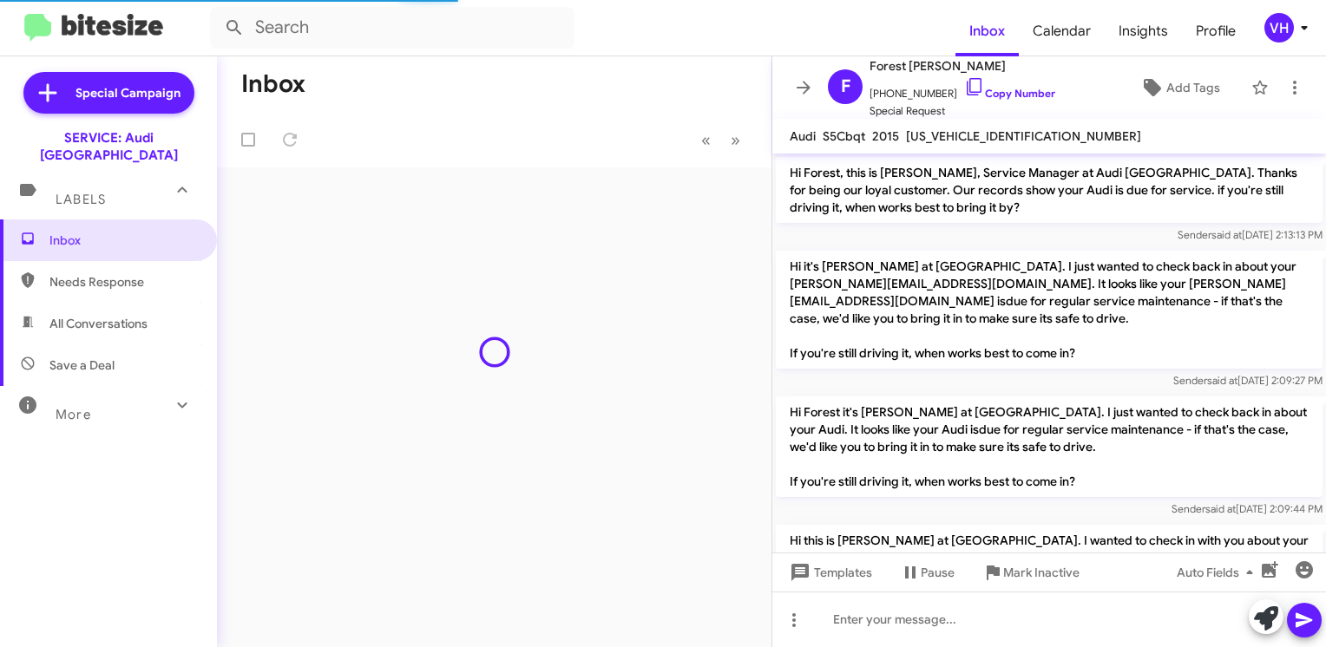
scroll to position [1475, 0]
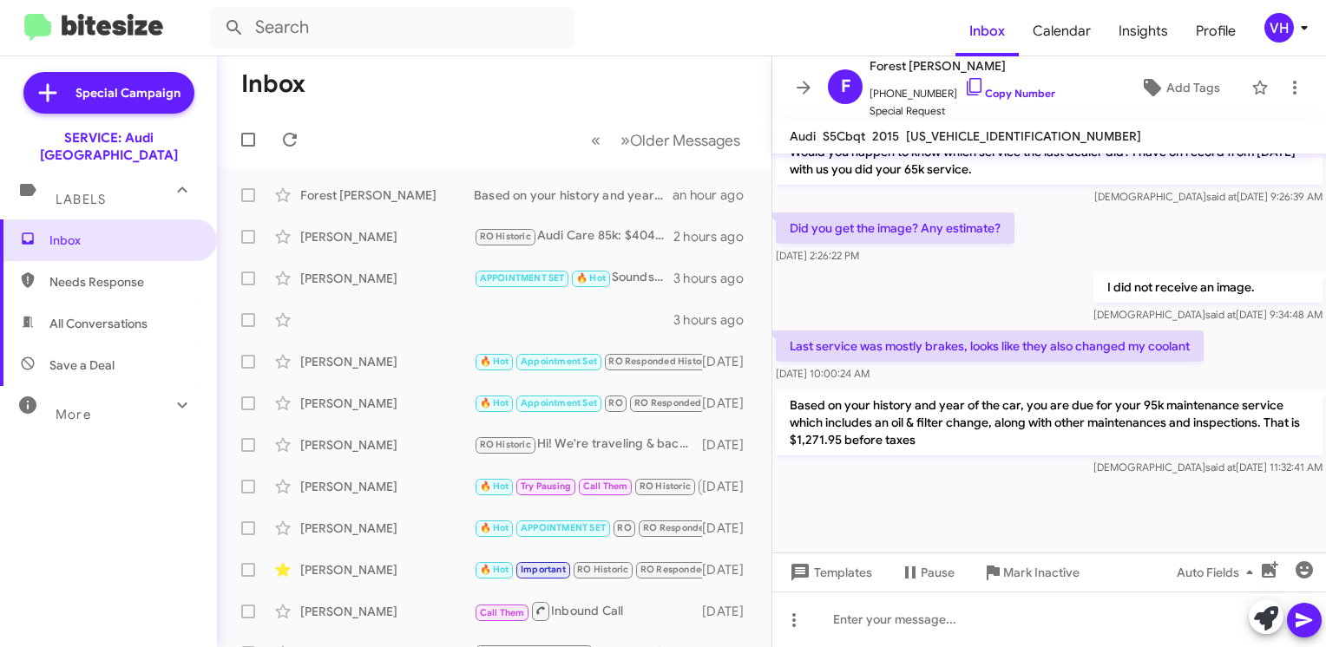
click at [1302, 371] on div "Last service was mostly brakes, looks like they also changed my coolant Sep 29,…" at bounding box center [1049, 356] width 554 height 59
drag, startPoint x: 1191, startPoint y: 464, endPoint x: 1197, endPoint y: 454, distance: 12.1
click at [1197, 454] on mat-tooltip-component "Sep 29, 2025, 11:32:41 AM" at bounding box center [1207, 435] width 113 height 52
click at [425, 207] on div "Forest Trimble Based on your history and year of the car, you are due for your …" at bounding box center [494, 195] width 527 height 35
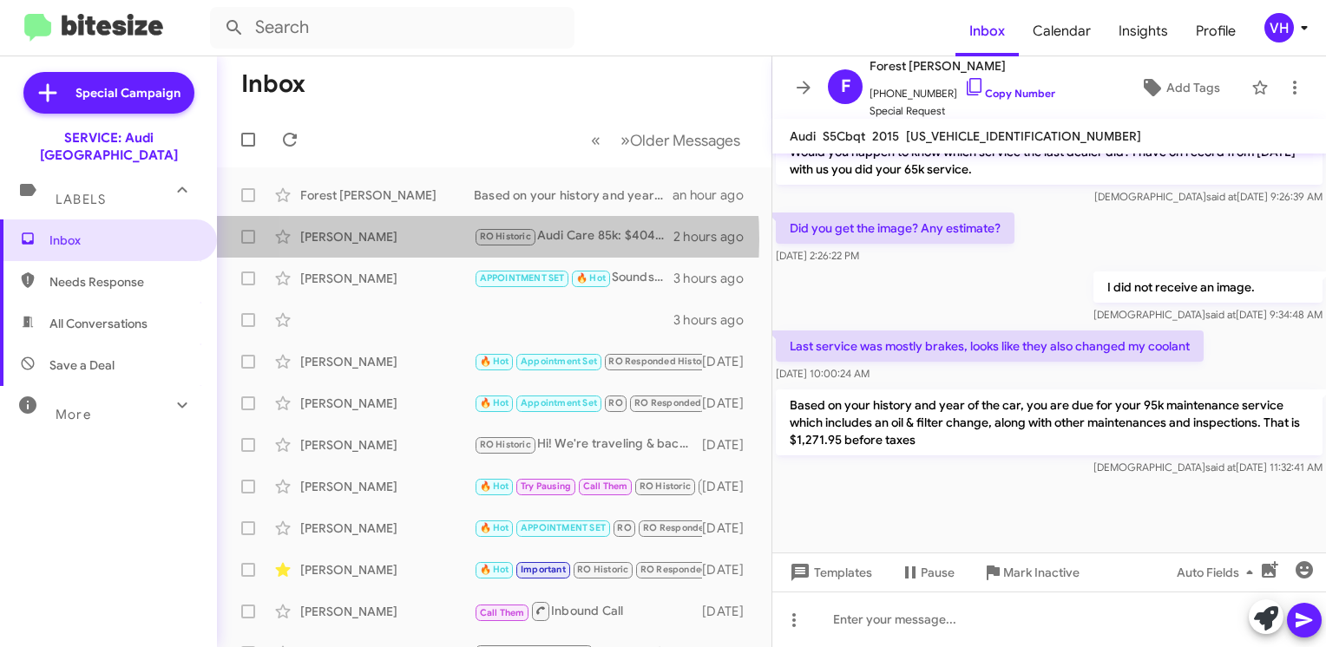
click at [409, 239] on div "[PERSON_NAME]" at bounding box center [387, 236] width 174 height 17
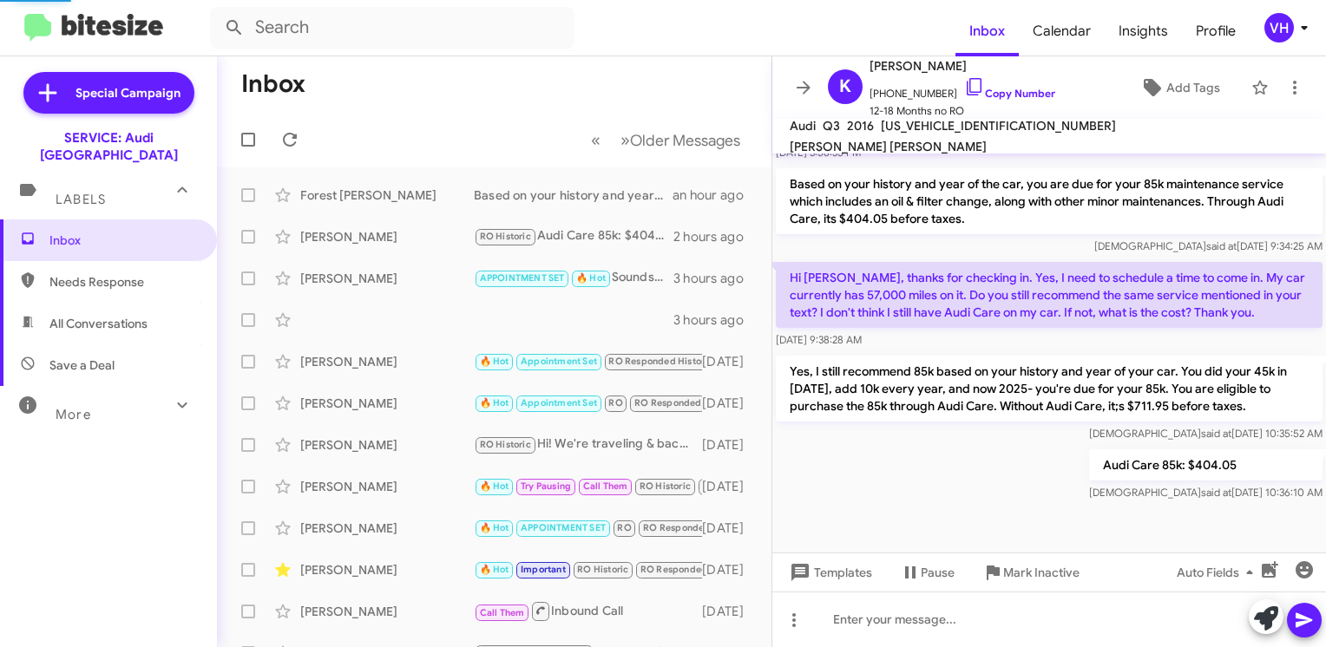
scroll to position [774, 0]
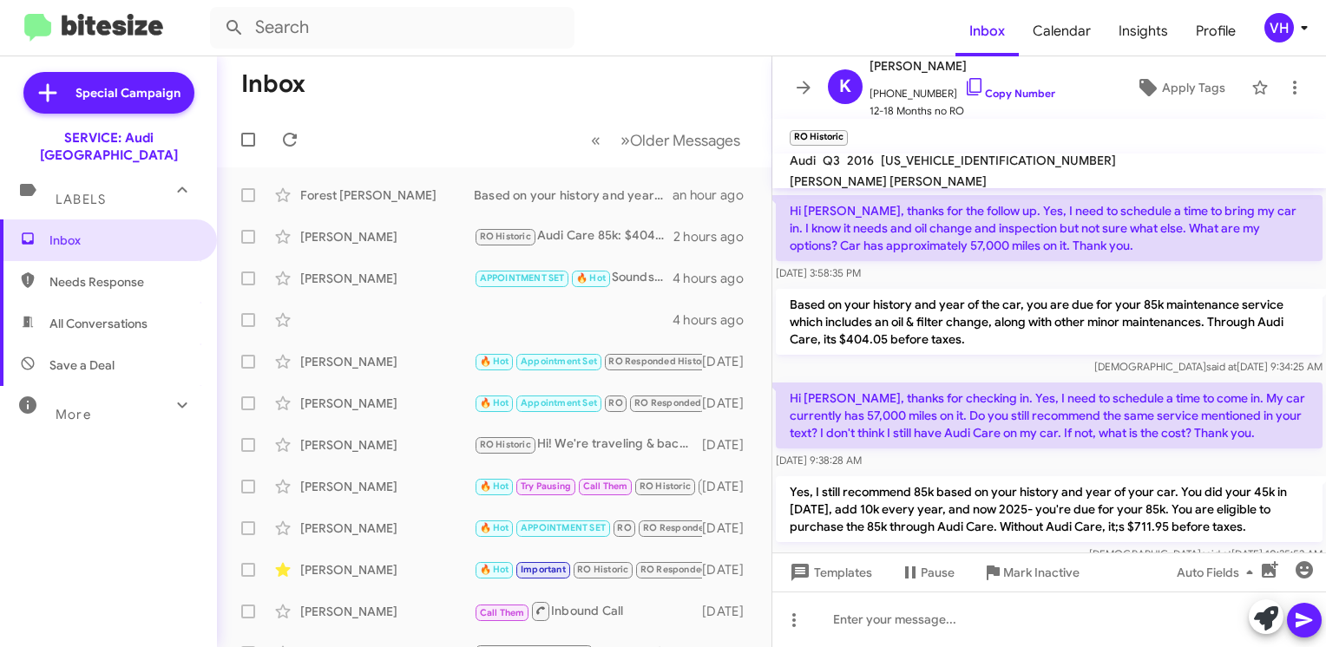
scroll to position [774, 0]
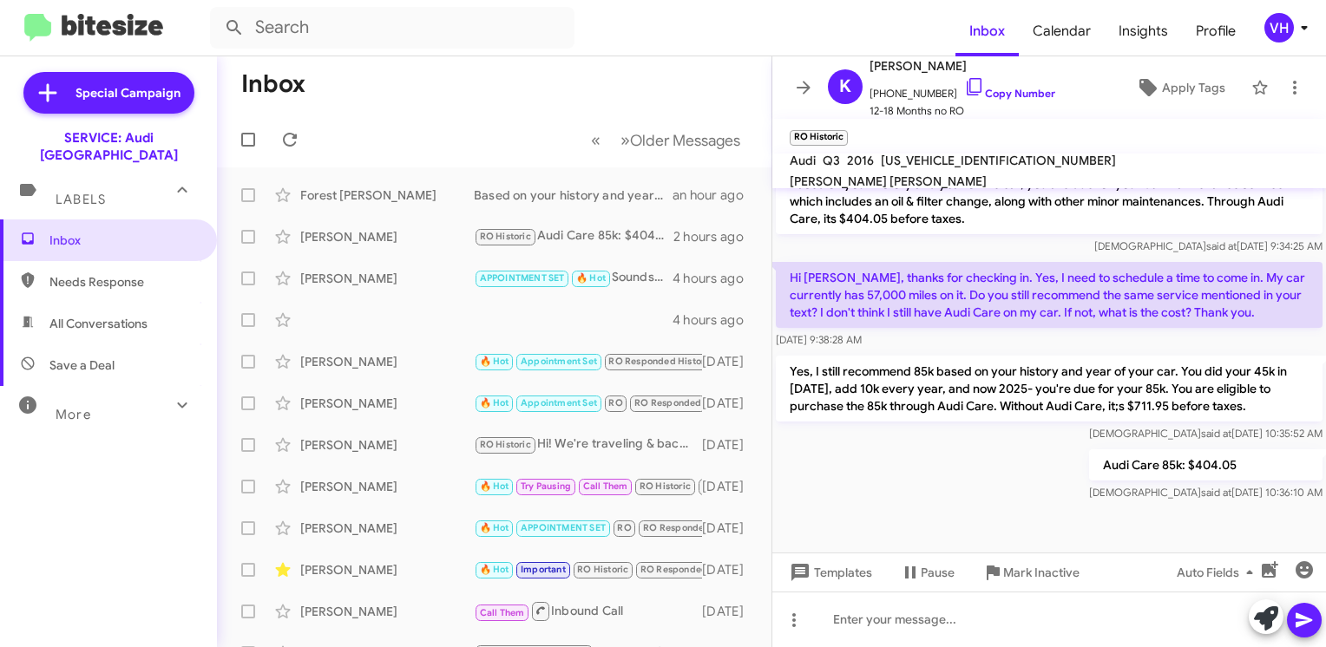
click at [340, 242] on div "[PERSON_NAME]" at bounding box center [387, 236] width 174 height 17
click at [344, 239] on div "[PERSON_NAME]" at bounding box center [387, 236] width 174 height 17
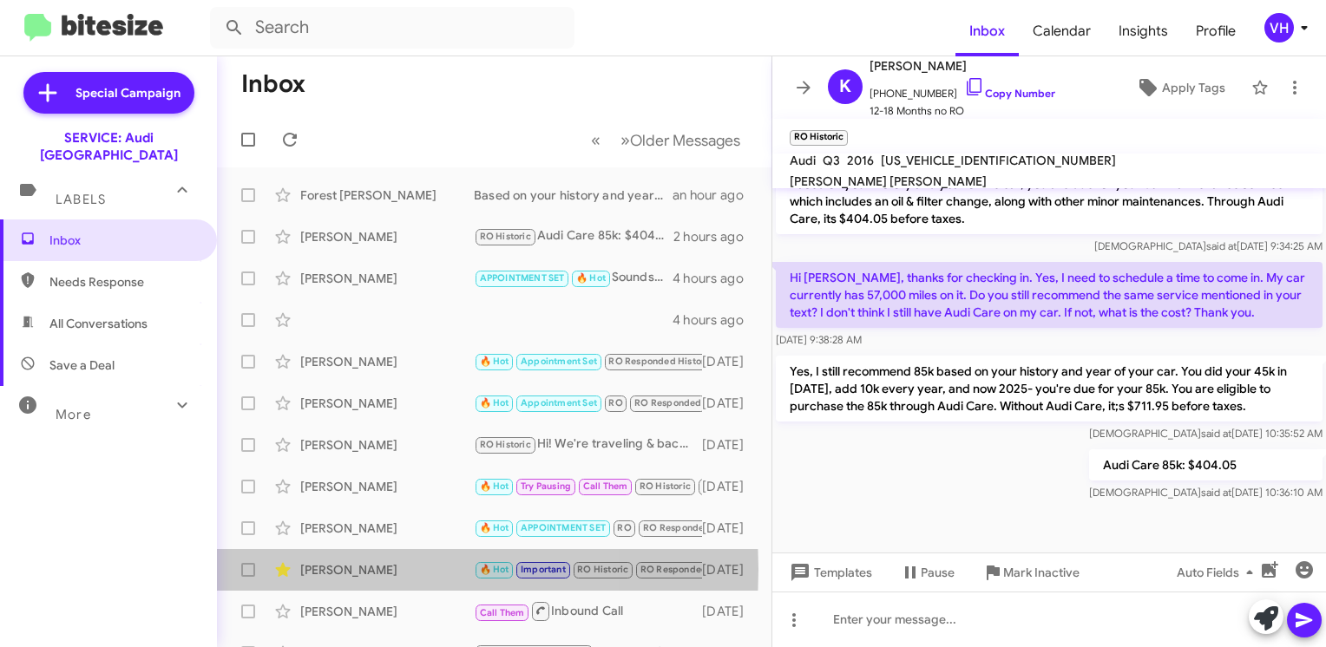
click at [358, 569] on div "[PERSON_NAME]" at bounding box center [387, 569] width 174 height 17
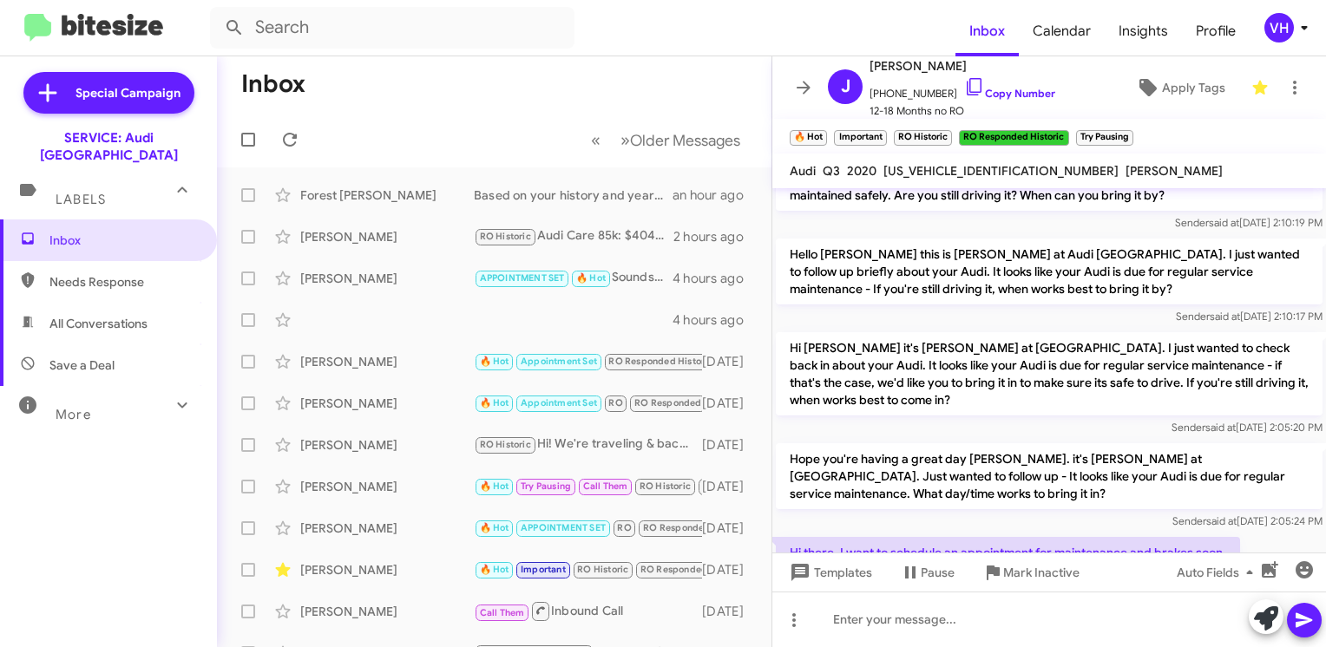
scroll to position [1098, 0]
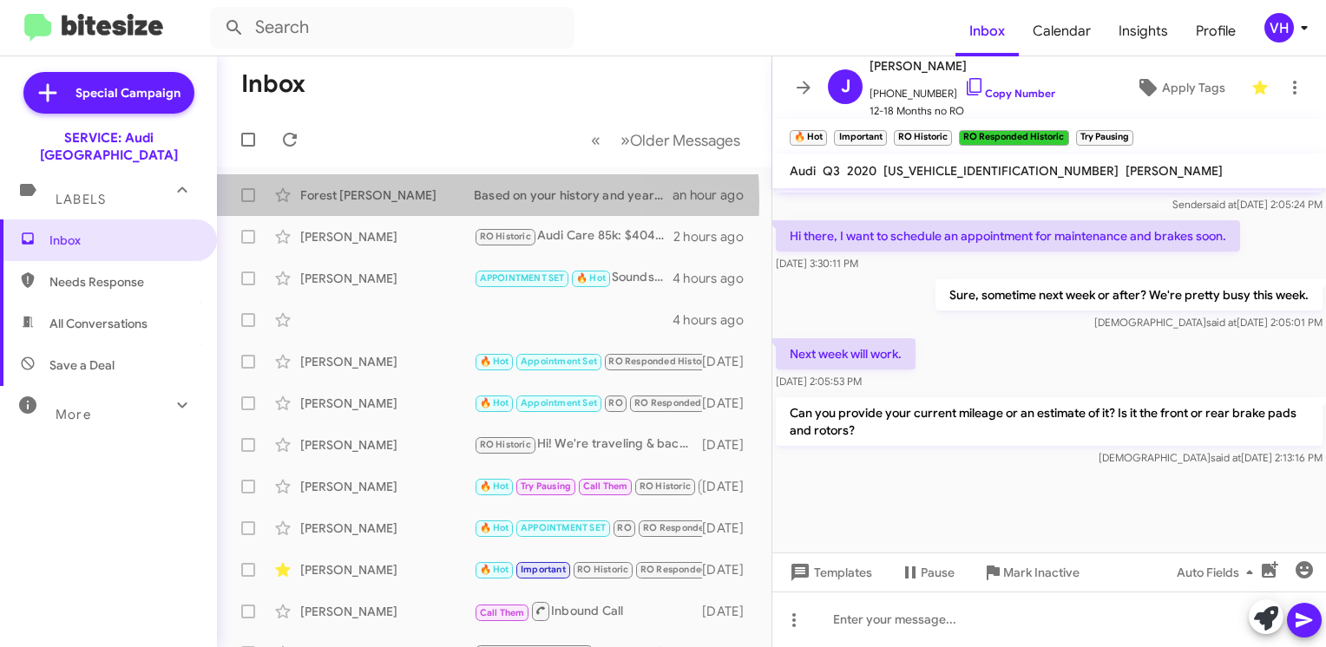
click at [371, 200] on div "Forest [PERSON_NAME]" at bounding box center [387, 195] width 174 height 17
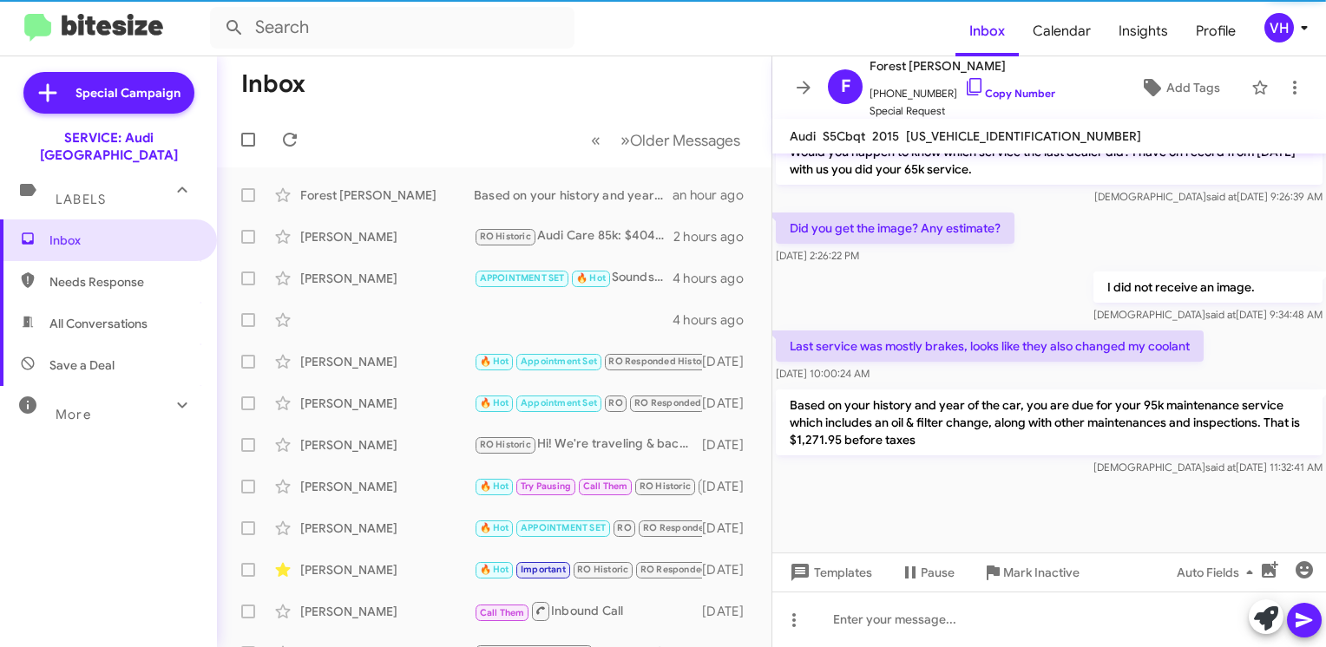
click at [378, 235] on div "[PERSON_NAME]" at bounding box center [387, 236] width 174 height 17
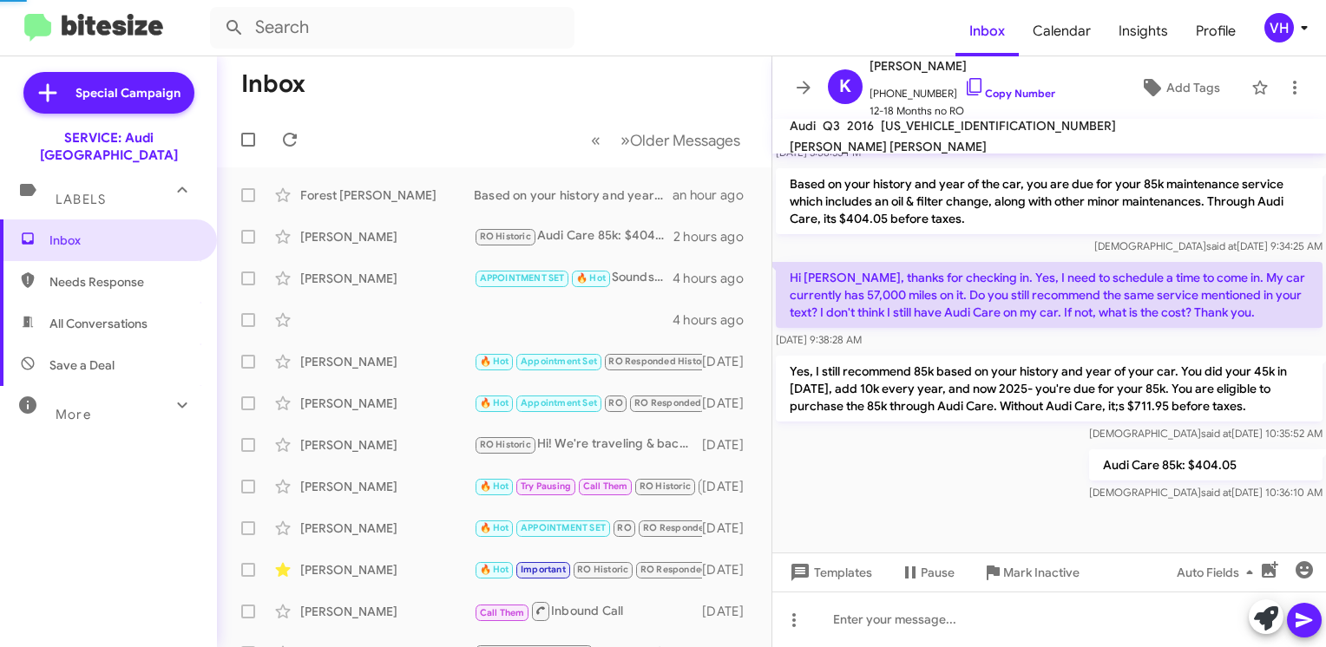
scroll to position [774, 0]
